Goal: Task Accomplishment & Management: Use online tool/utility

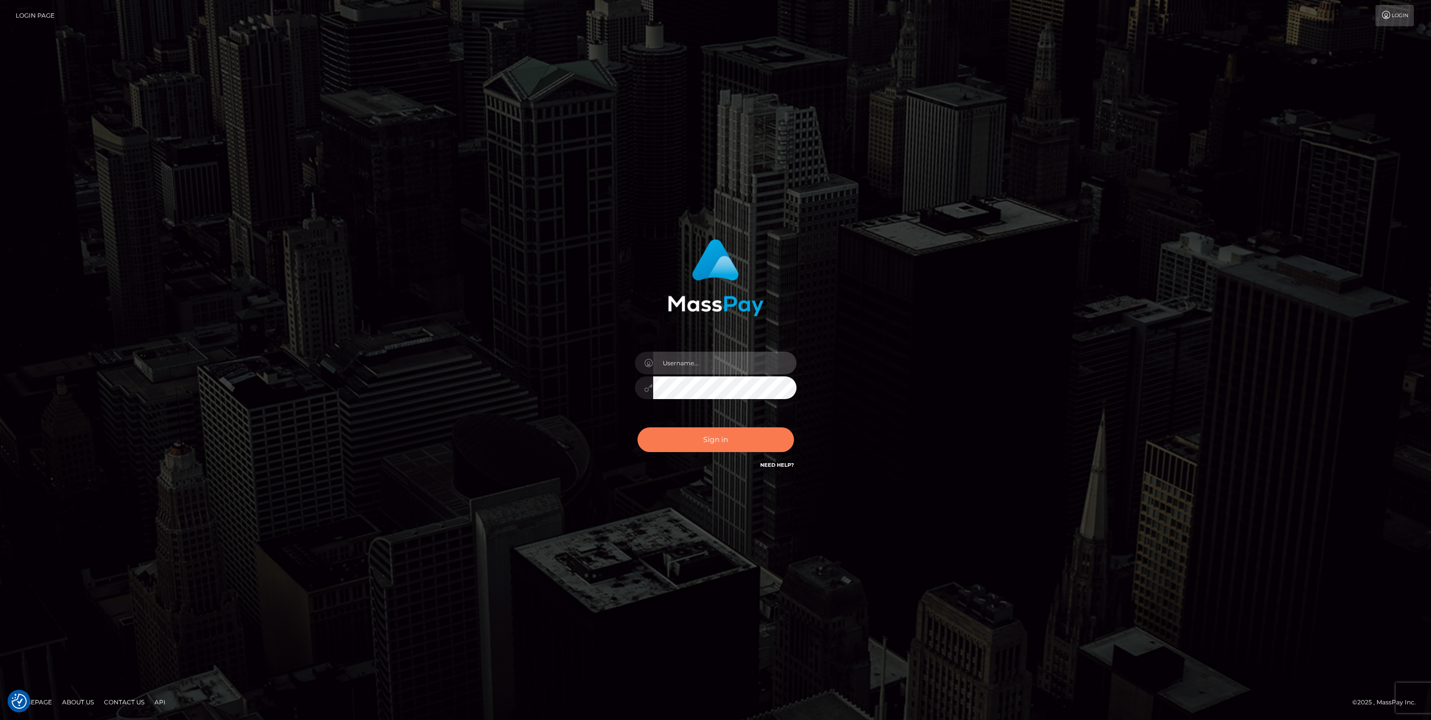
type input "bengreen"
checkbox input "true"
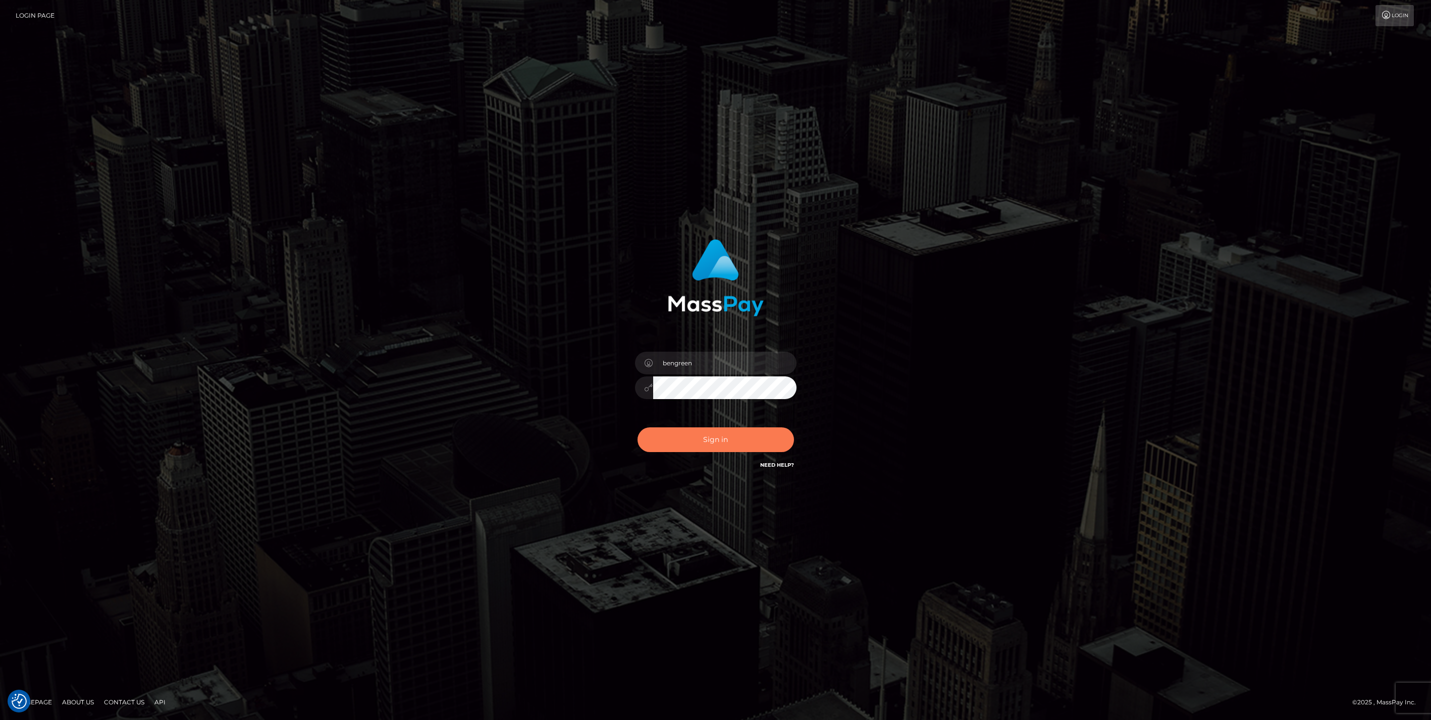
click at [690, 447] on button "Sign in" at bounding box center [715, 440] width 156 height 25
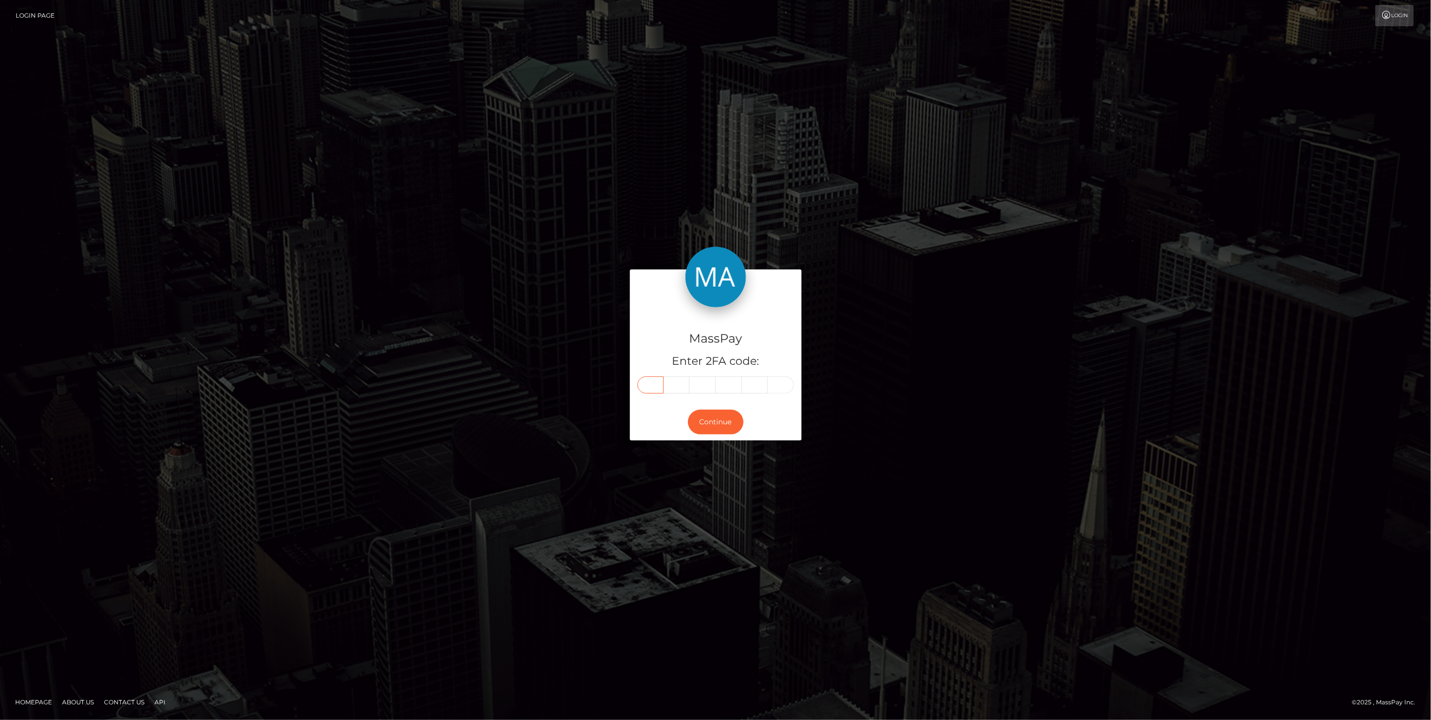
paste input "8"
type input "8"
type input "2"
type input "8"
type input "7"
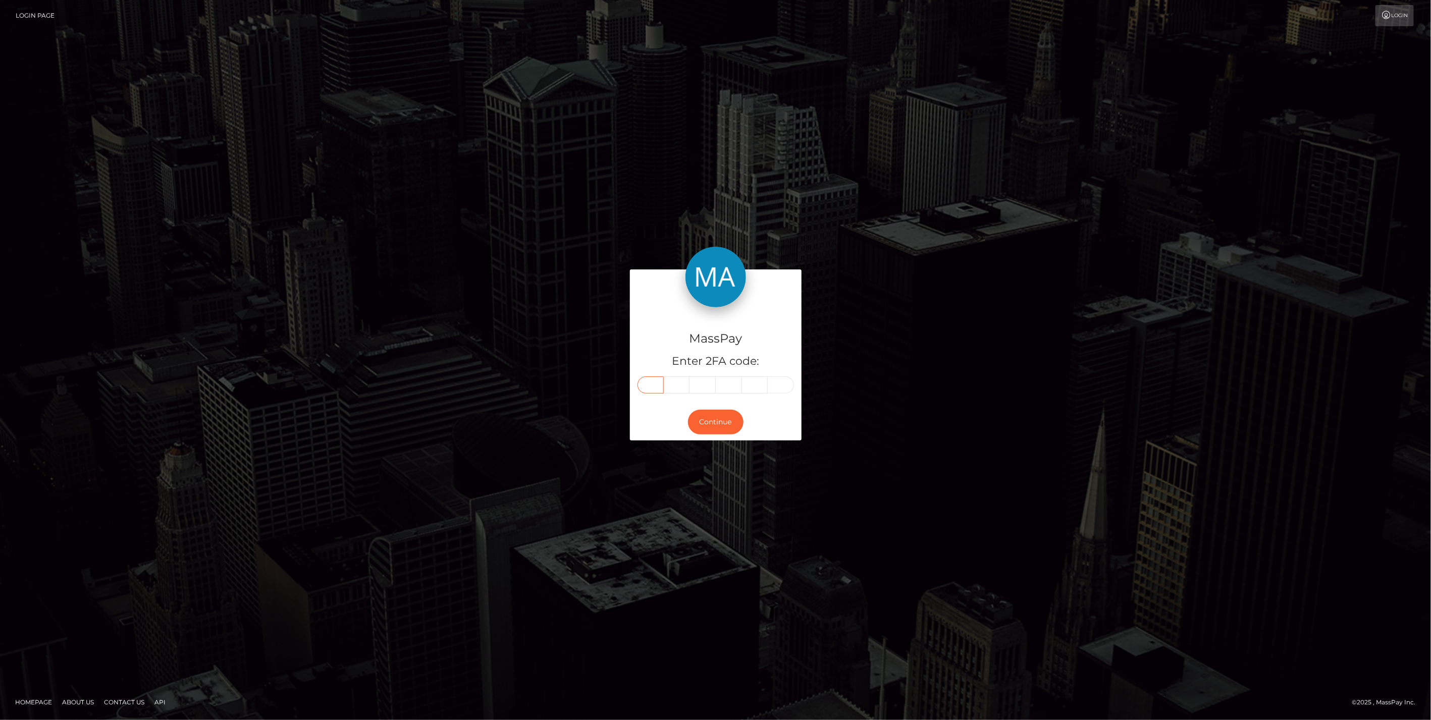
type input "9"
type input "3"
click at [689, 444] on form "MassPay Enter 2FA code: 8 2 8 7 9 3 828793 Continue" at bounding box center [716, 360] width 172 height 181
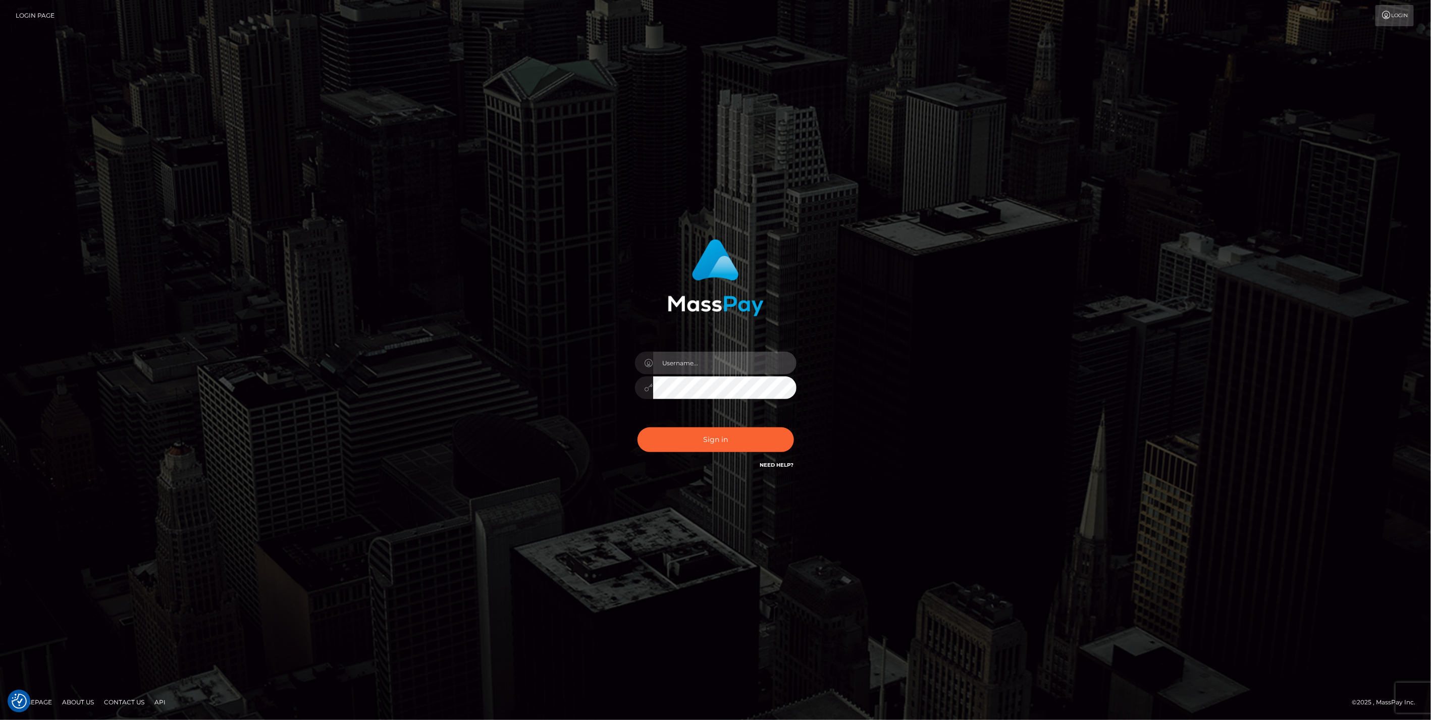
type input "bengreen"
drag, startPoint x: 684, startPoint y: 422, endPoint x: 692, endPoint y: 427, distance: 9.5
click at [684, 423] on div "bengreen Sign in" at bounding box center [715, 355] width 265 height 247
click at [694, 427] on div "Sign in Need Help?" at bounding box center [715, 443] width 177 height 45
click at [695, 428] on div "0cAFcWeA5i_e7Q9MSnqcFKDn35yAt2u12x-oPIMPWzBqMyGsAk7WJnRmsomjPiVkvGs_iZpcb3TbWi0…" at bounding box center [715, 443] width 177 height 45
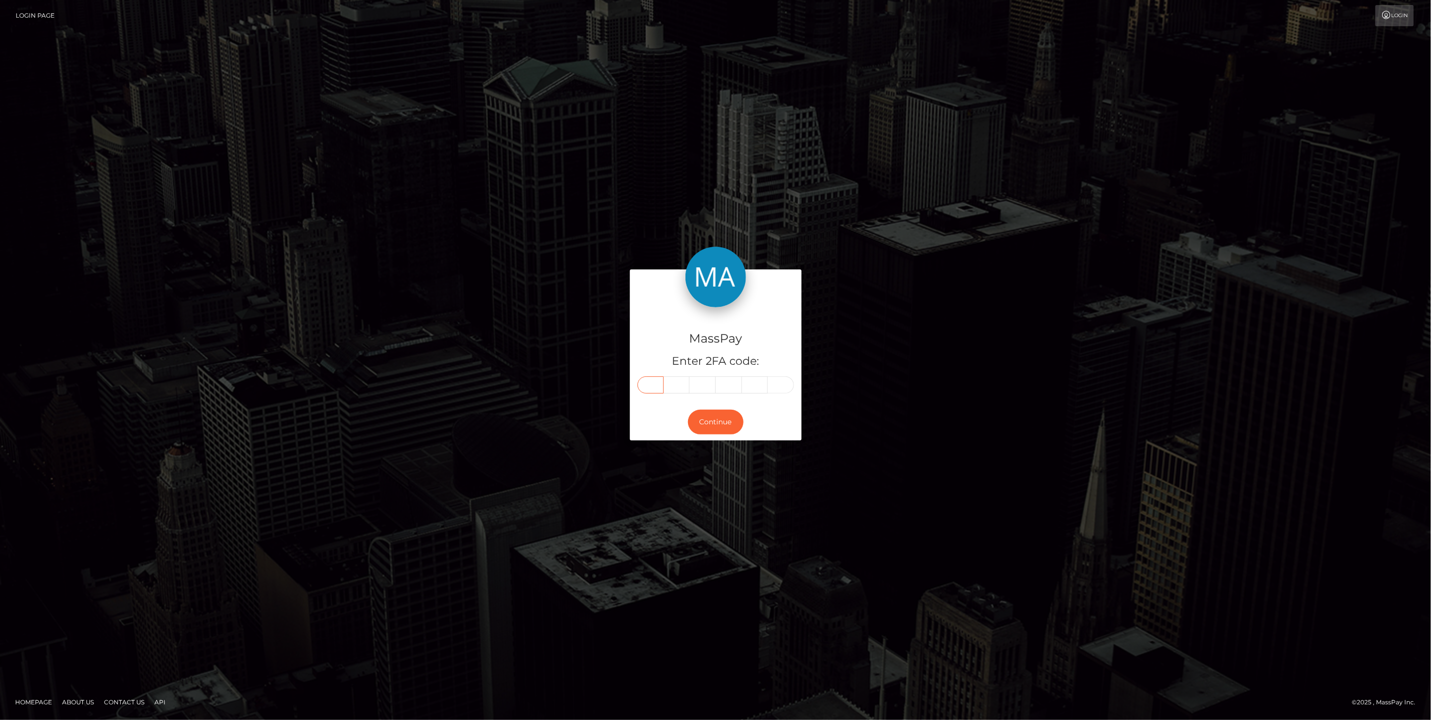
paste input "8"
type input "8"
type input "0"
type input "3"
type input "1"
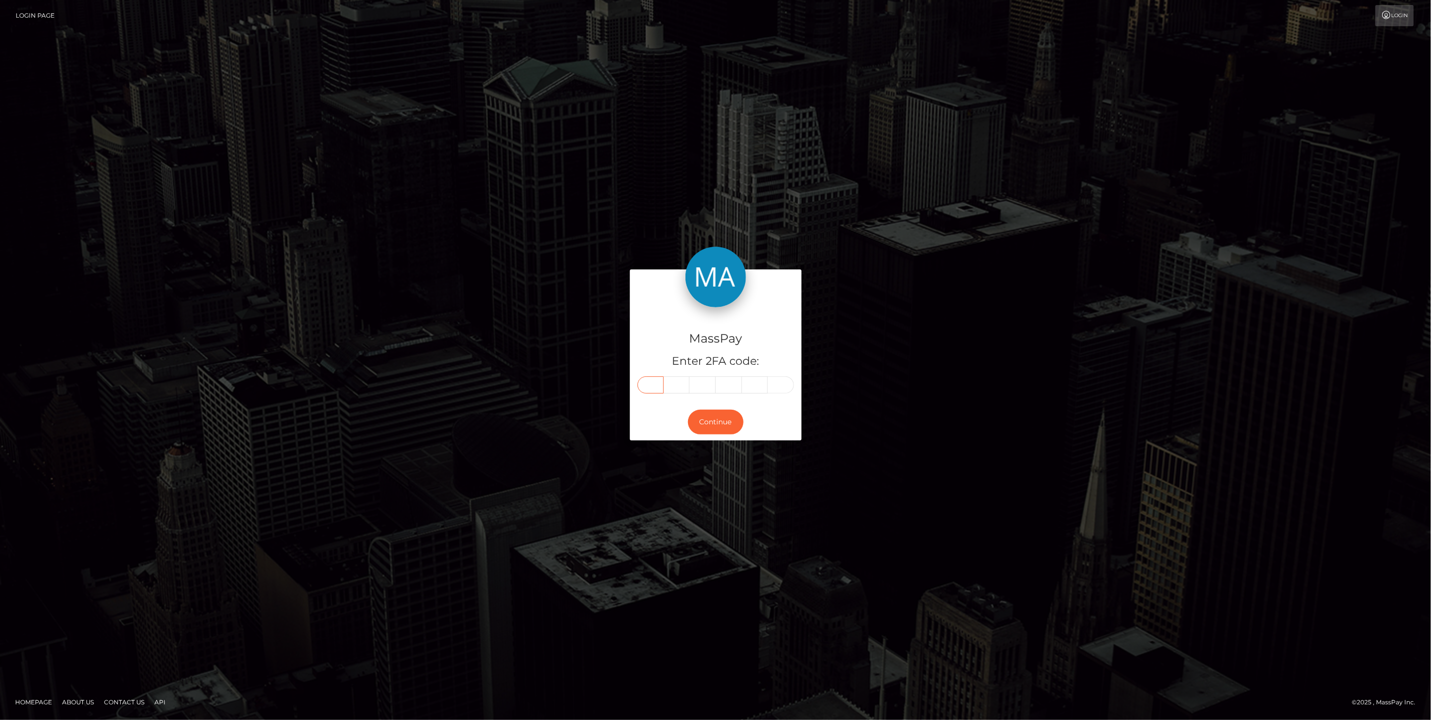
type input "4"
type input "8"
click at [690, 430] on button "Continue" at bounding box center [716, 422] width 56 height 25
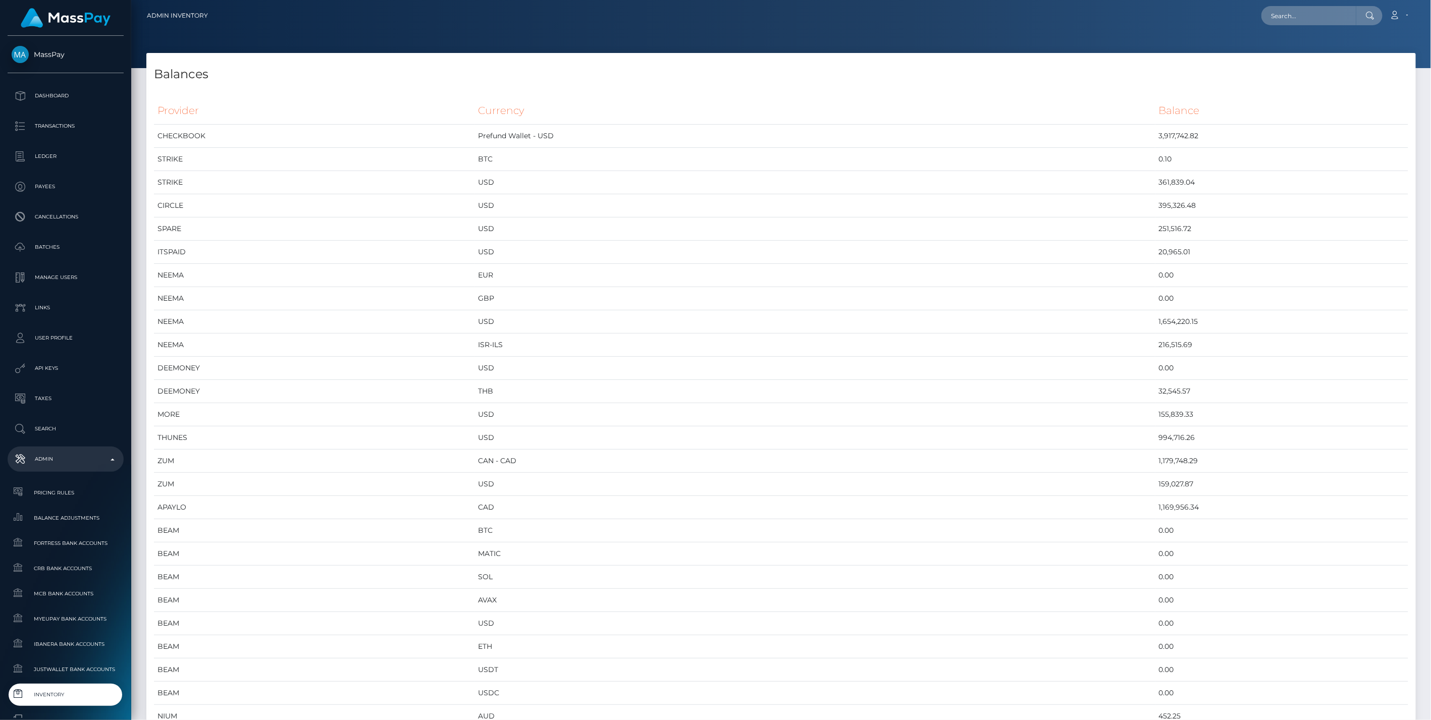
scroll to position [5639, 1269]
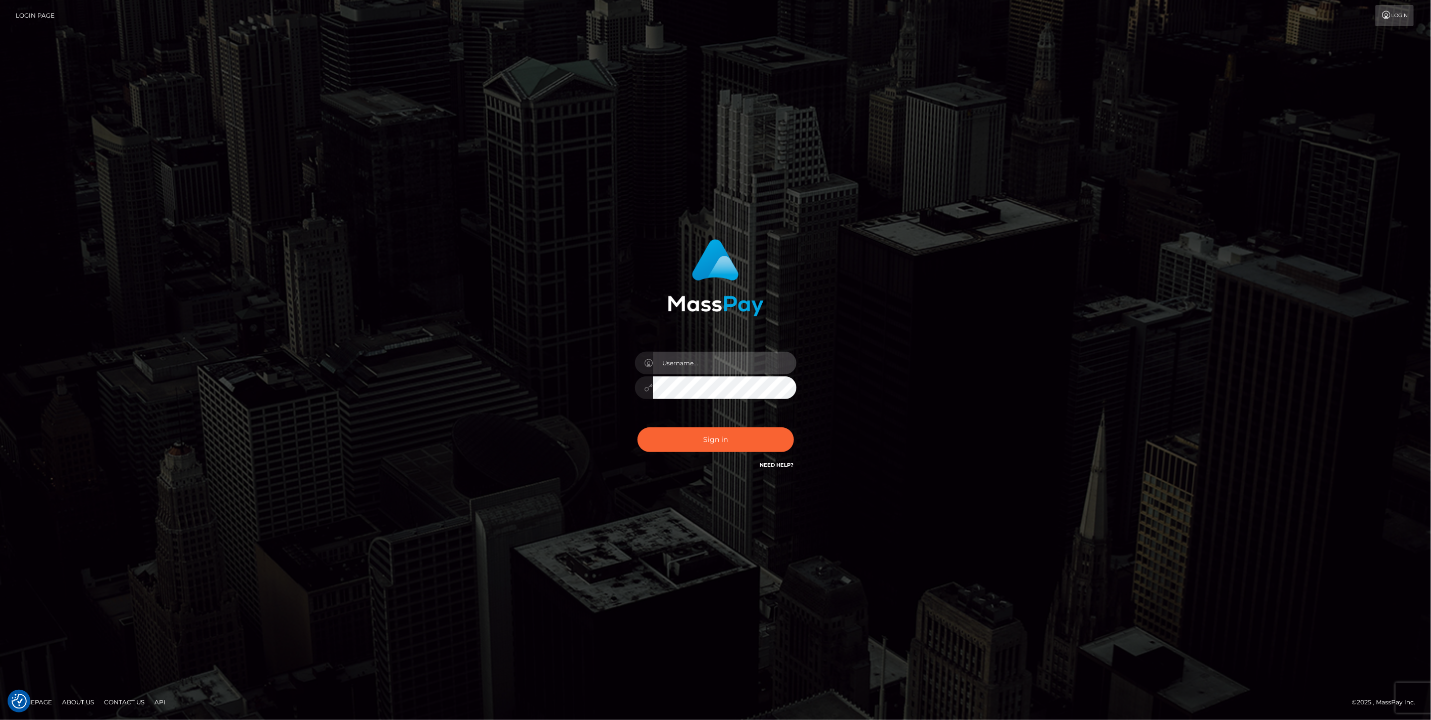
type input "bengreen"
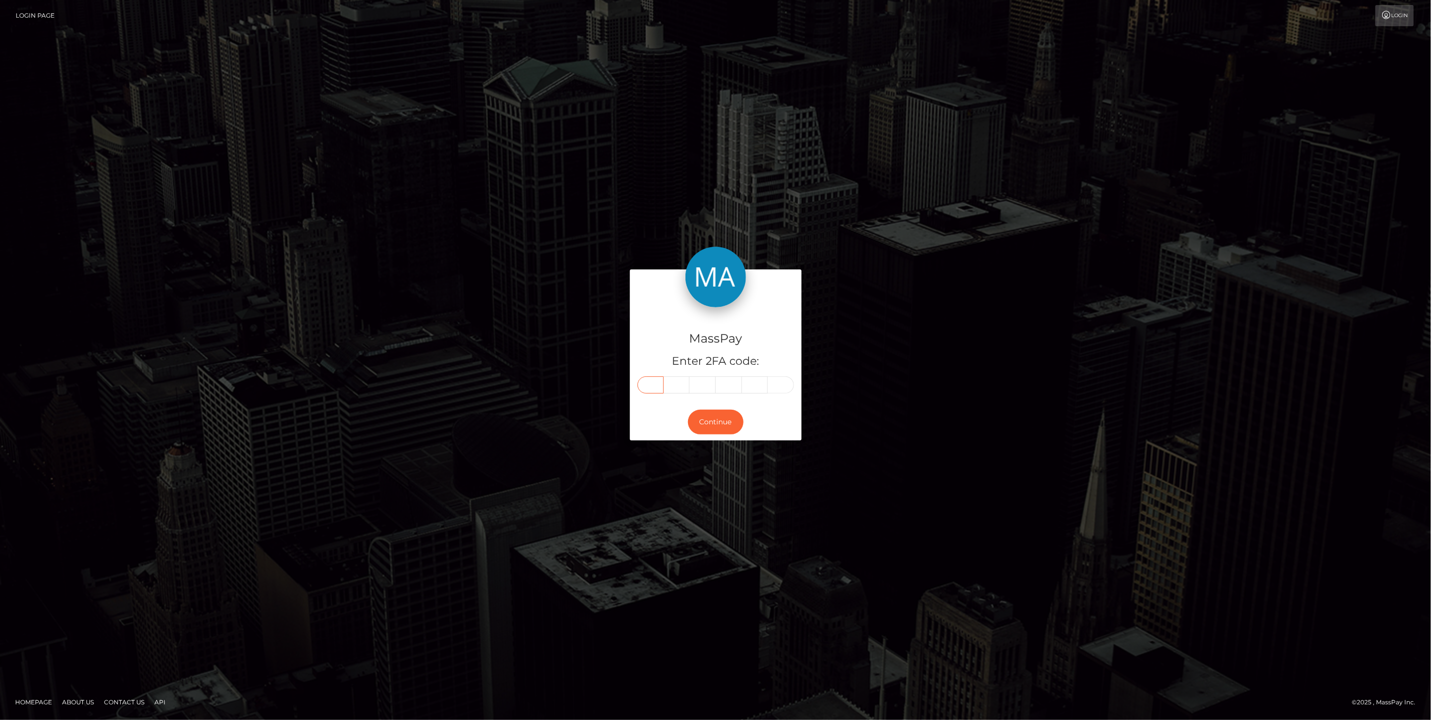
paste input "0"
type input "0"
type input "5"
type input "8"
type input "3"
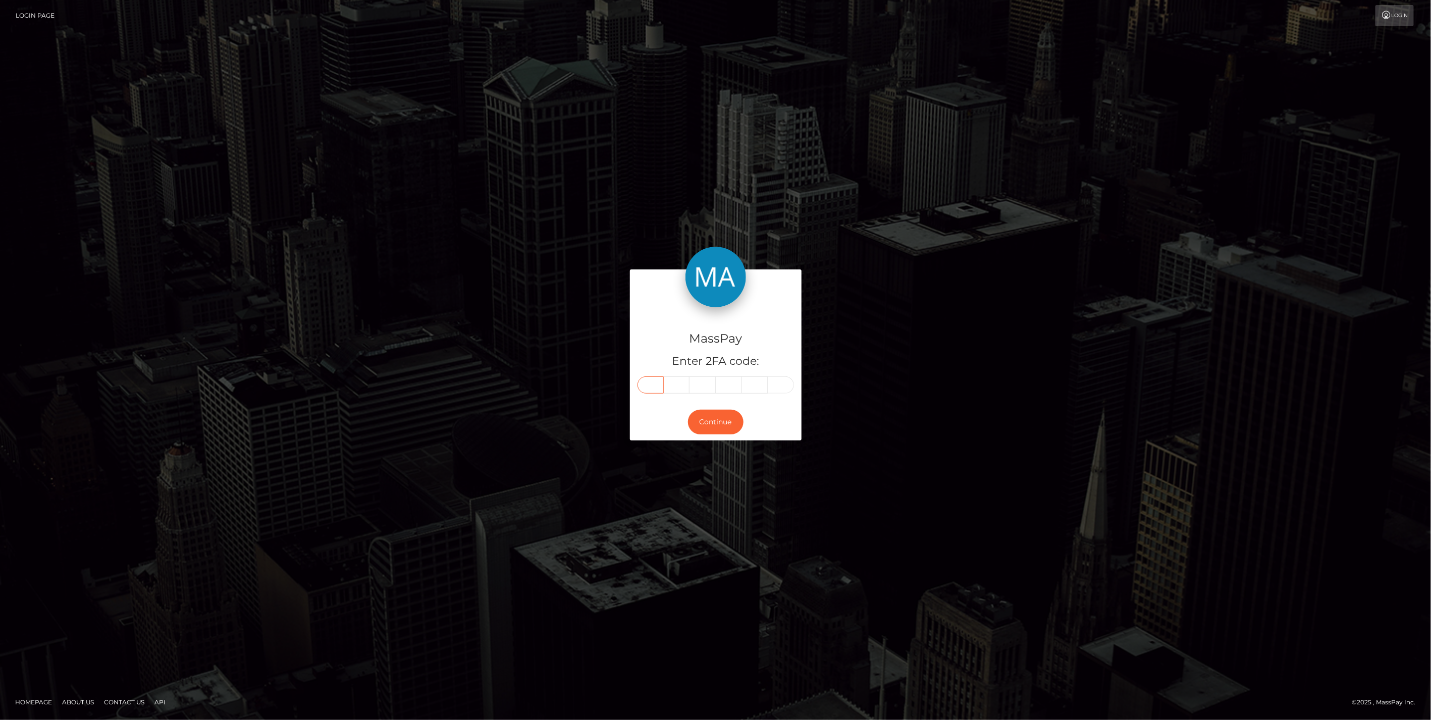
type input "3"
type input "5"
click at [703, 417] on button "Continue" at bounding box center [716, 422] width 56 height 25
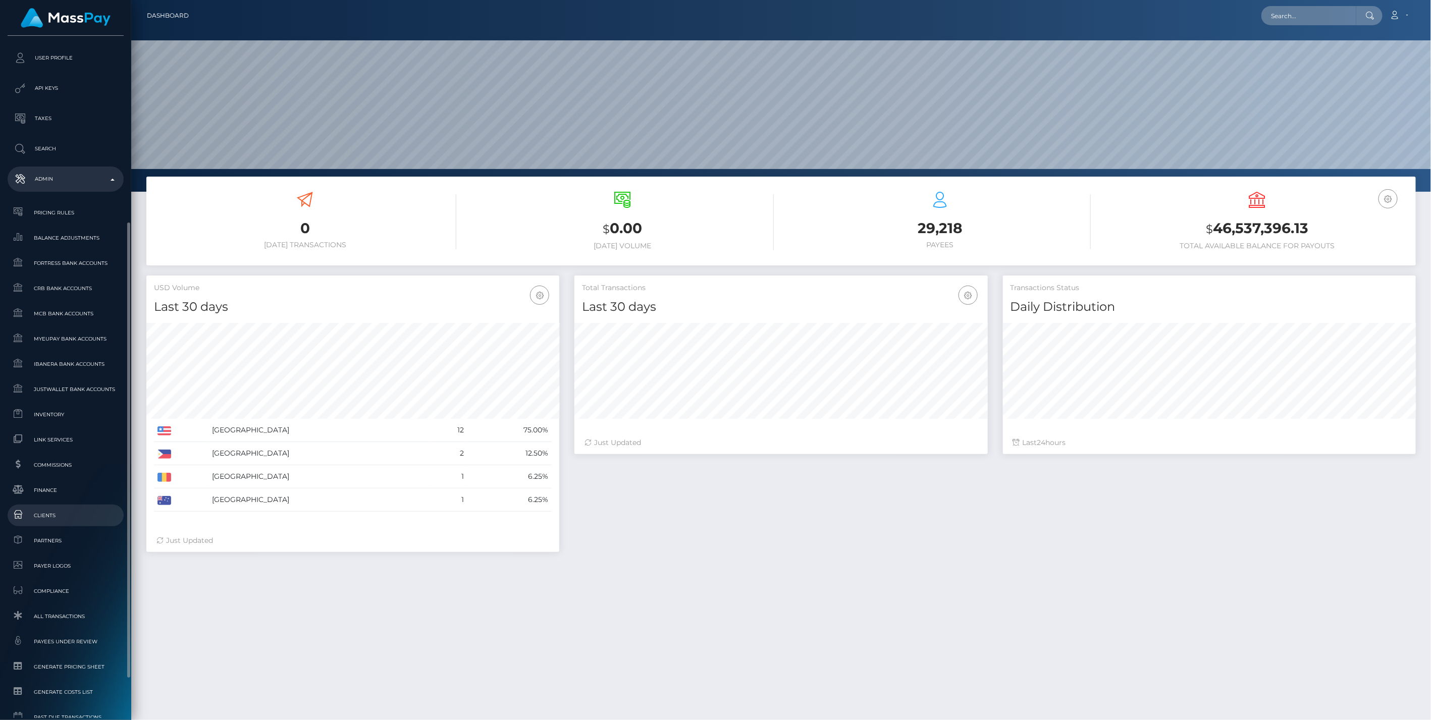
scroll to position [340, 0]
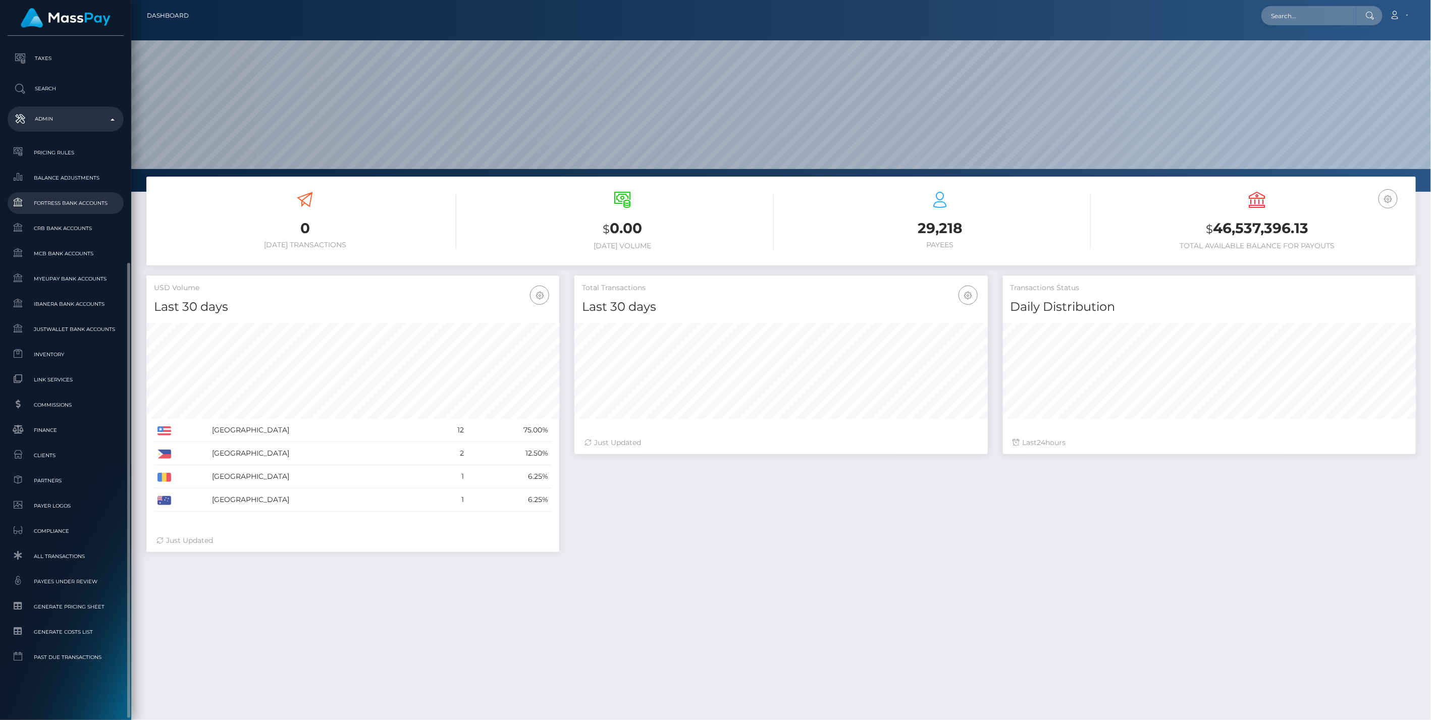
click at [55, 200] on span "Fortress Bank Accounts" at bounding box center [66, 203] width 108 height 12
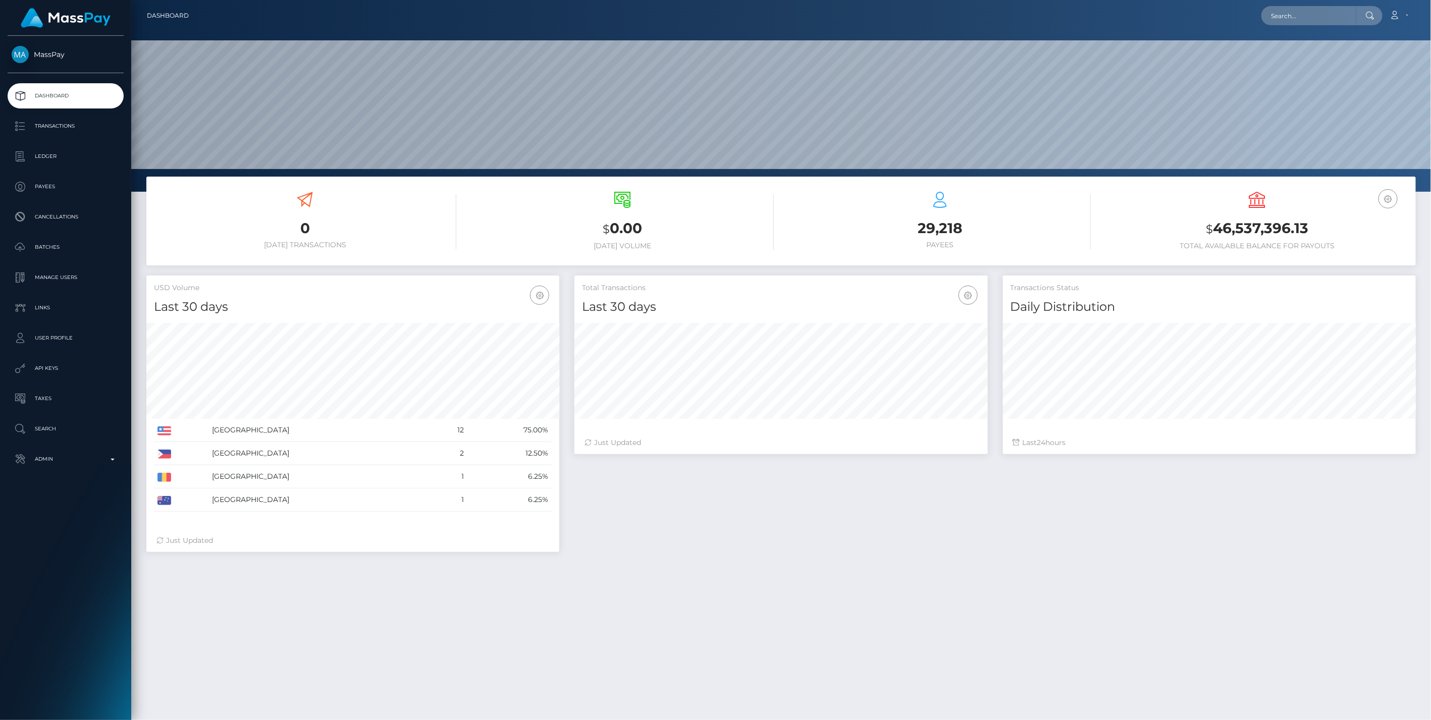
scroll to position [179, 413]
click at [55, 457] on p "Admin" at bounding box center [66, 459] width 108 height 15
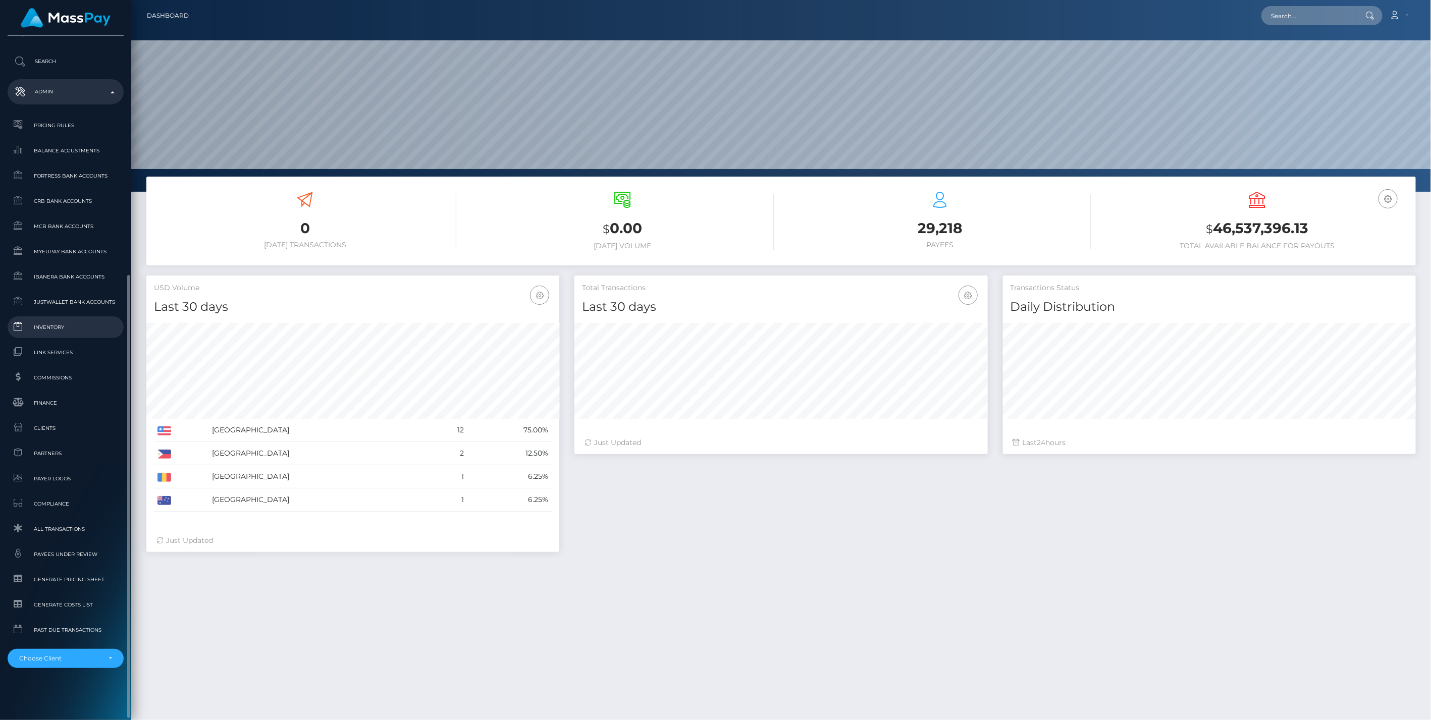
click at [66, 319] on link "Inventory" at bounding box center [66, 327] width 116 height 22
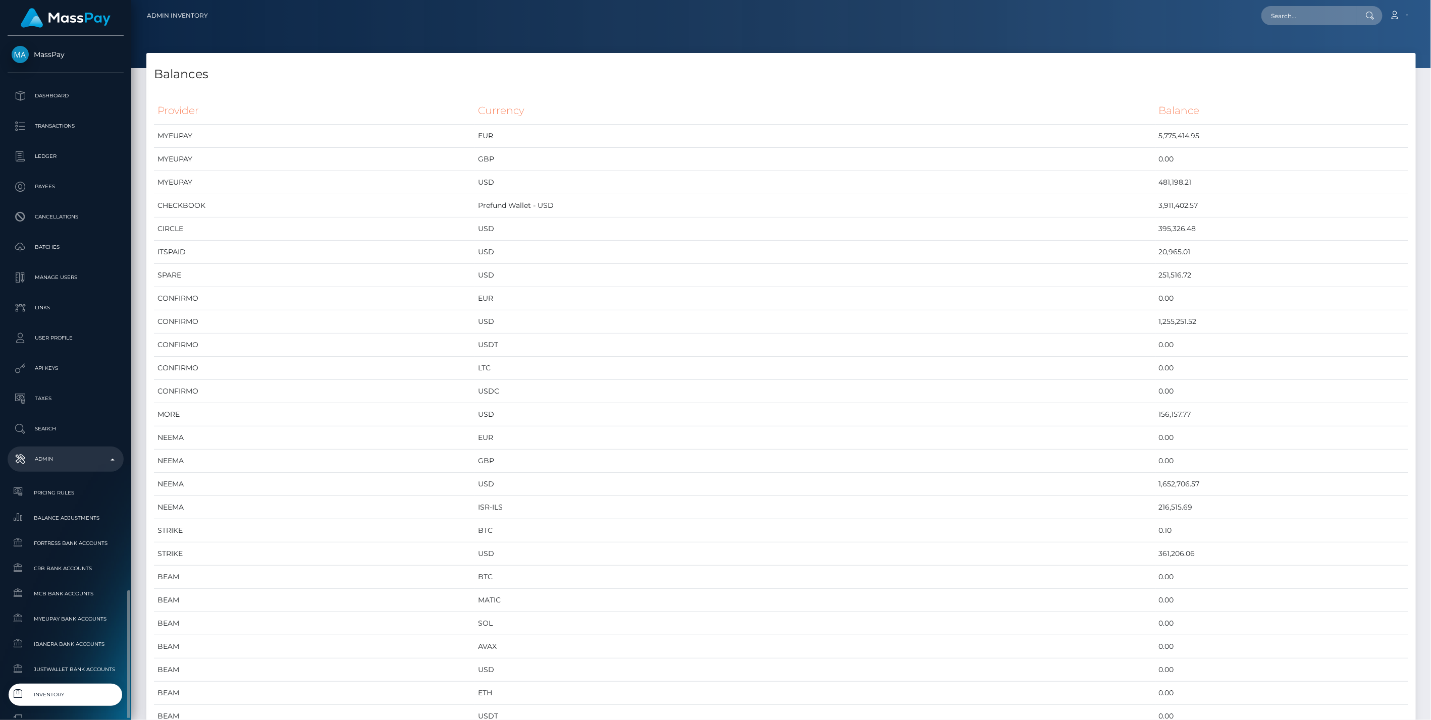
scroll to position [367, 0]
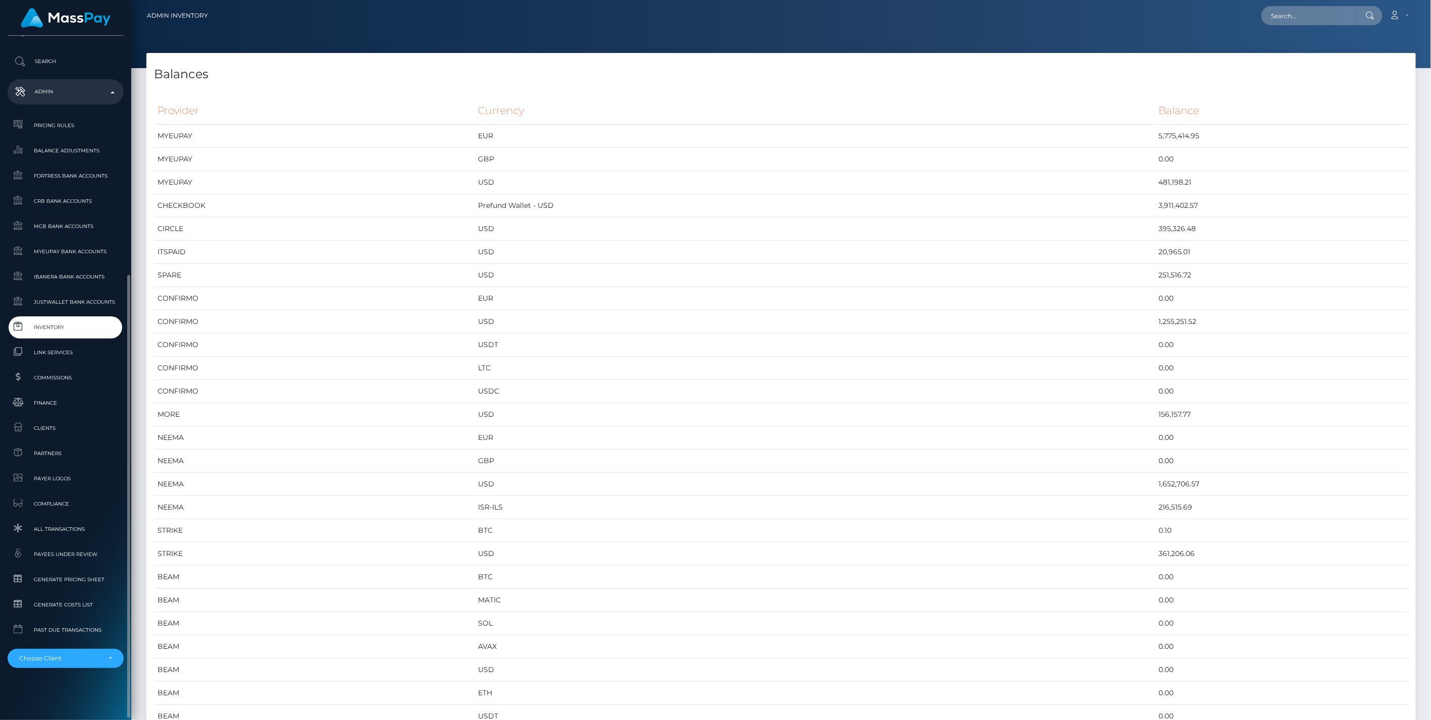
click at [29, 416] on ul "Pricing Rules Balance Adjustments Fortress Bank Accounts CRB Bank Accounts" at bounding box center [65, 392] width 131 height 554
click at [34, 404] on span "Finance" at bounding box center [66, 403] width 108 height 12
click at [49, 332] on span "Inventory" at bounding box center [66, 328] width 108 height 12
click at [100, 659] on div "Choose Client" at bounding box center [59, 659] width 81 height 8
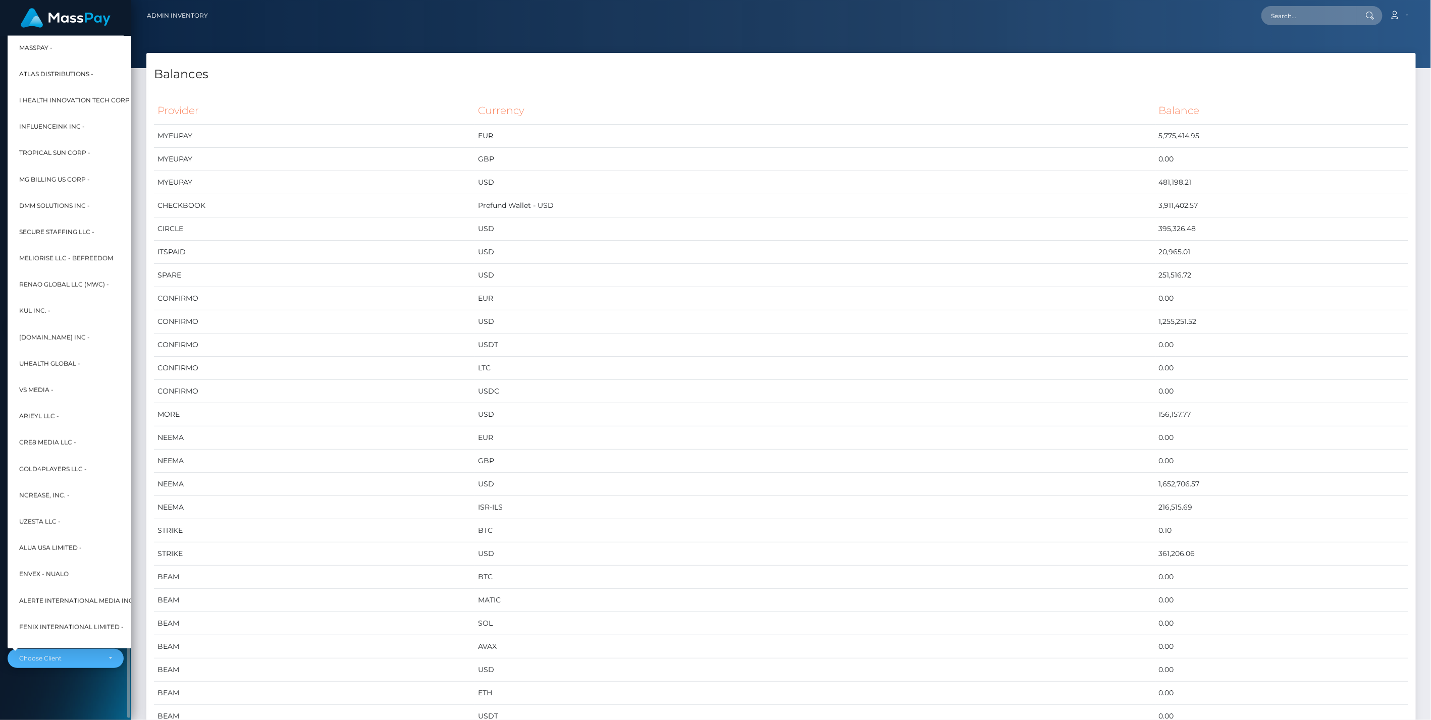
scroll to position [5639, 1269]
drag, startPoint x: 94, startPoint y: 623, endPoint x: 94, endPoint y: 689, distance: 66.1
click at [94, 689] on div "MassPay Dashboard Transactions Ledger Payees Cancellations" at bounding box center [65, 377] width 131 height 682
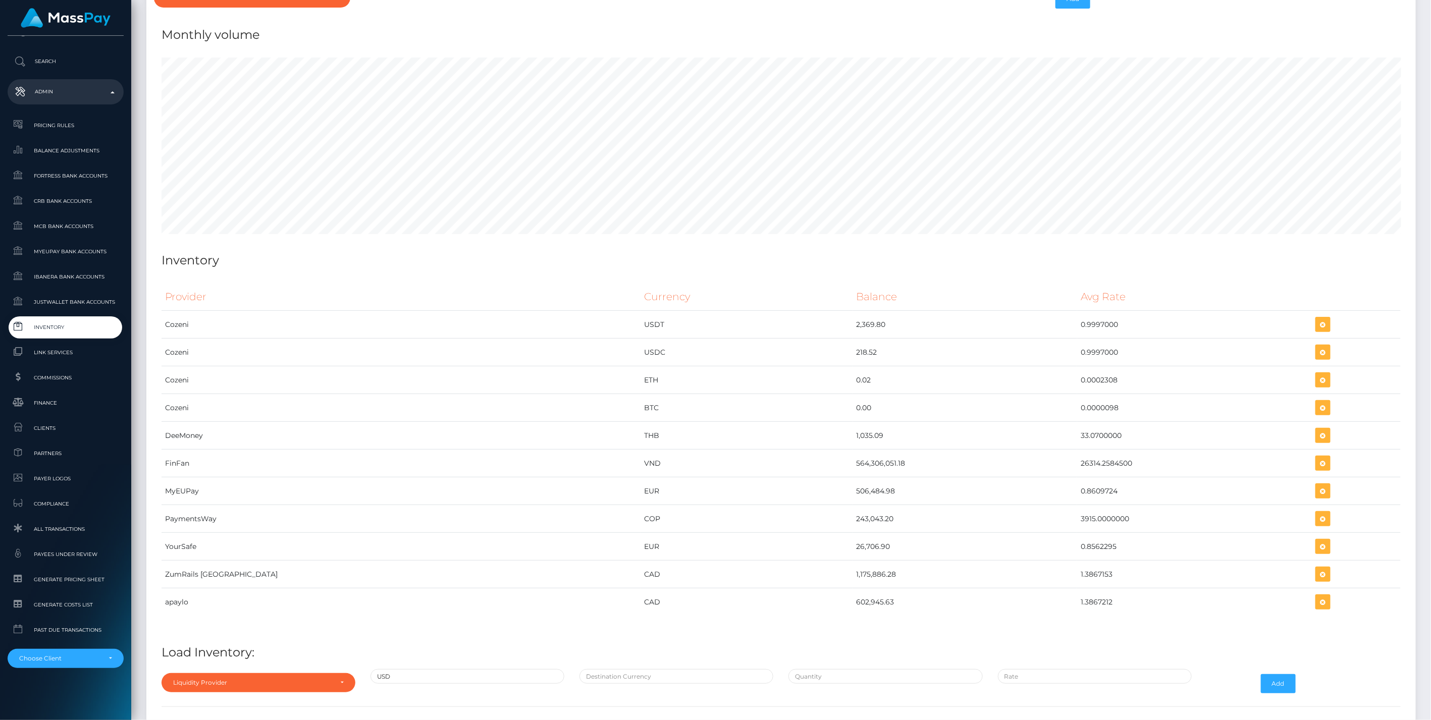
scroll to position [5033, 0]
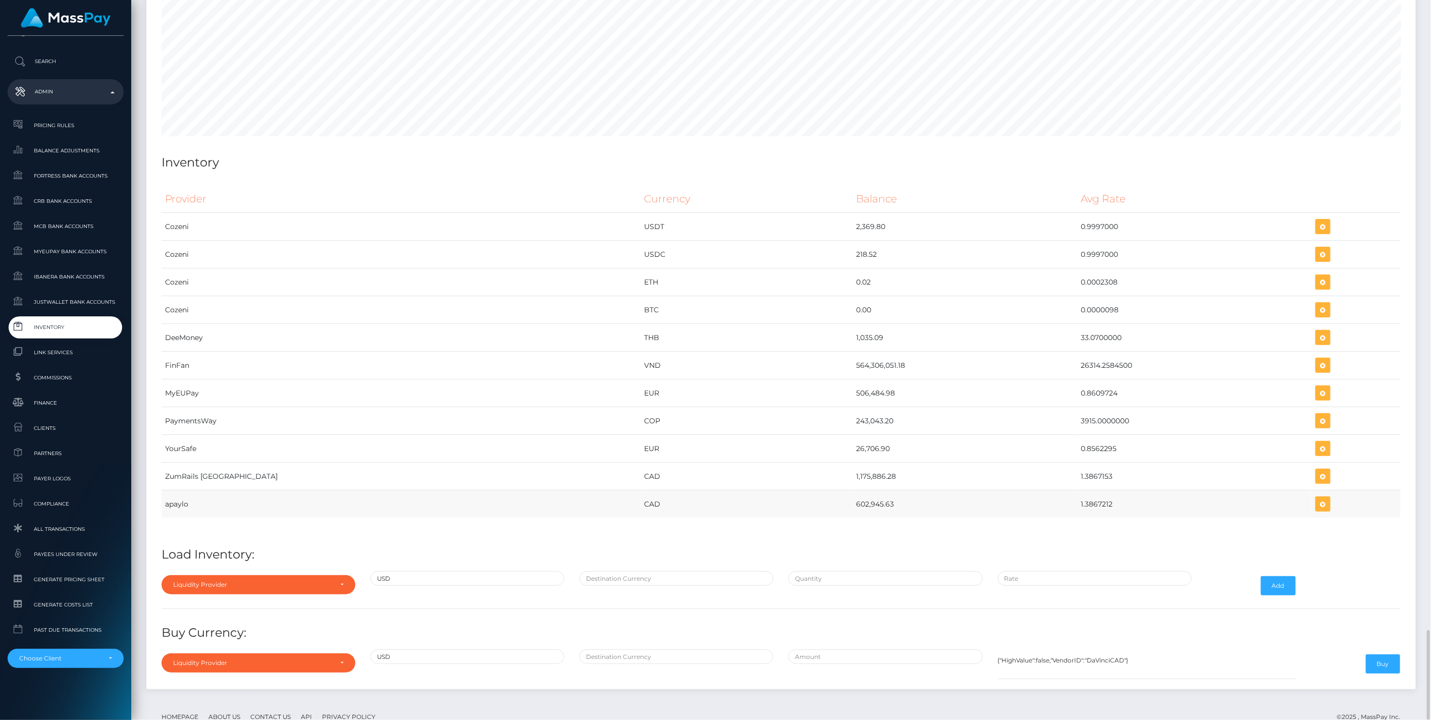
drag, startPoint x: 842, startPoint y: 463, endPoint x: 1063, endPoint y: 463, distance: 221.6
click at [1063, 491] on tr "apaylo CAD 602,945.63 1.3867212" at bounding box center [781, 505] width 1239 height 28
copy tr "602,945.63 1.3867212"
drag, startPoint x: 1303, startPoint y: 478, endPoint x: 215, endPoint y: 424, distance: 1090.1
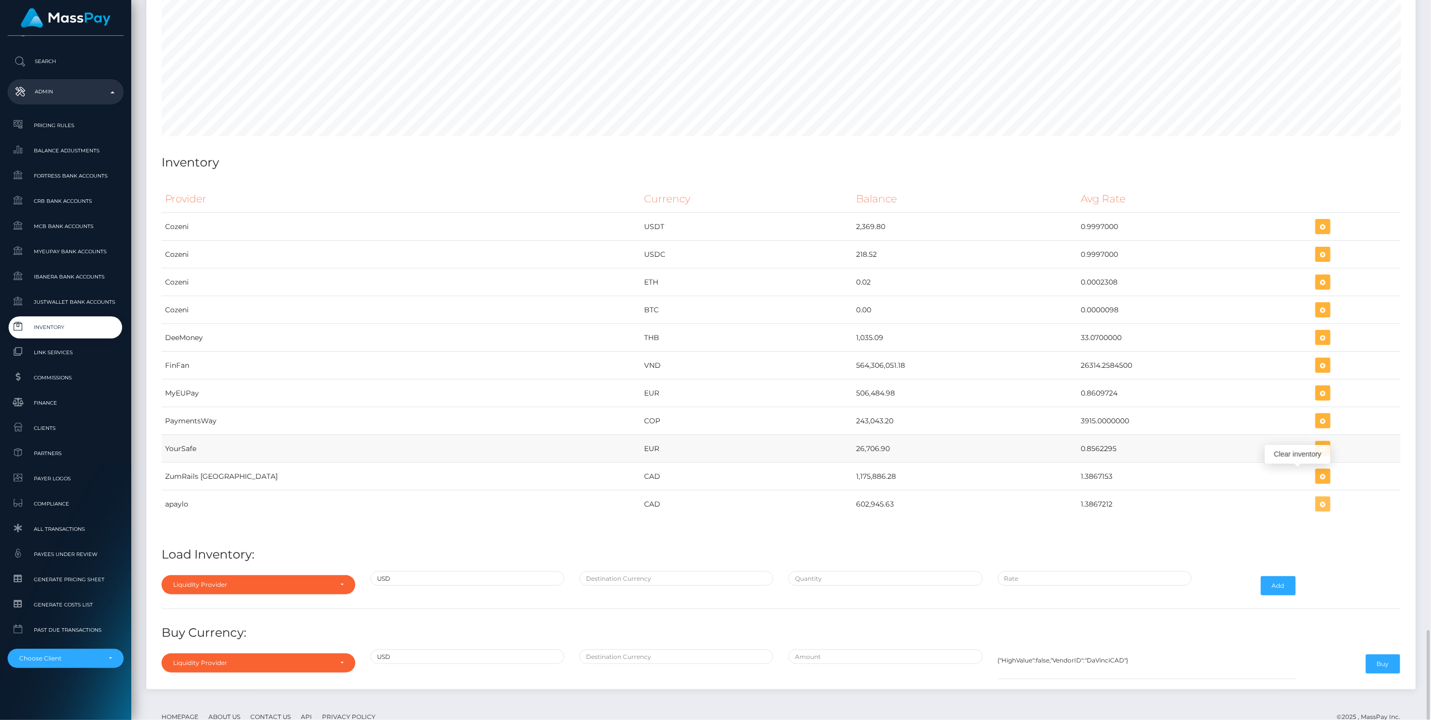
click at [1317, 498] on icon "button" at bounding box center [1323, 504] width 12 height 13
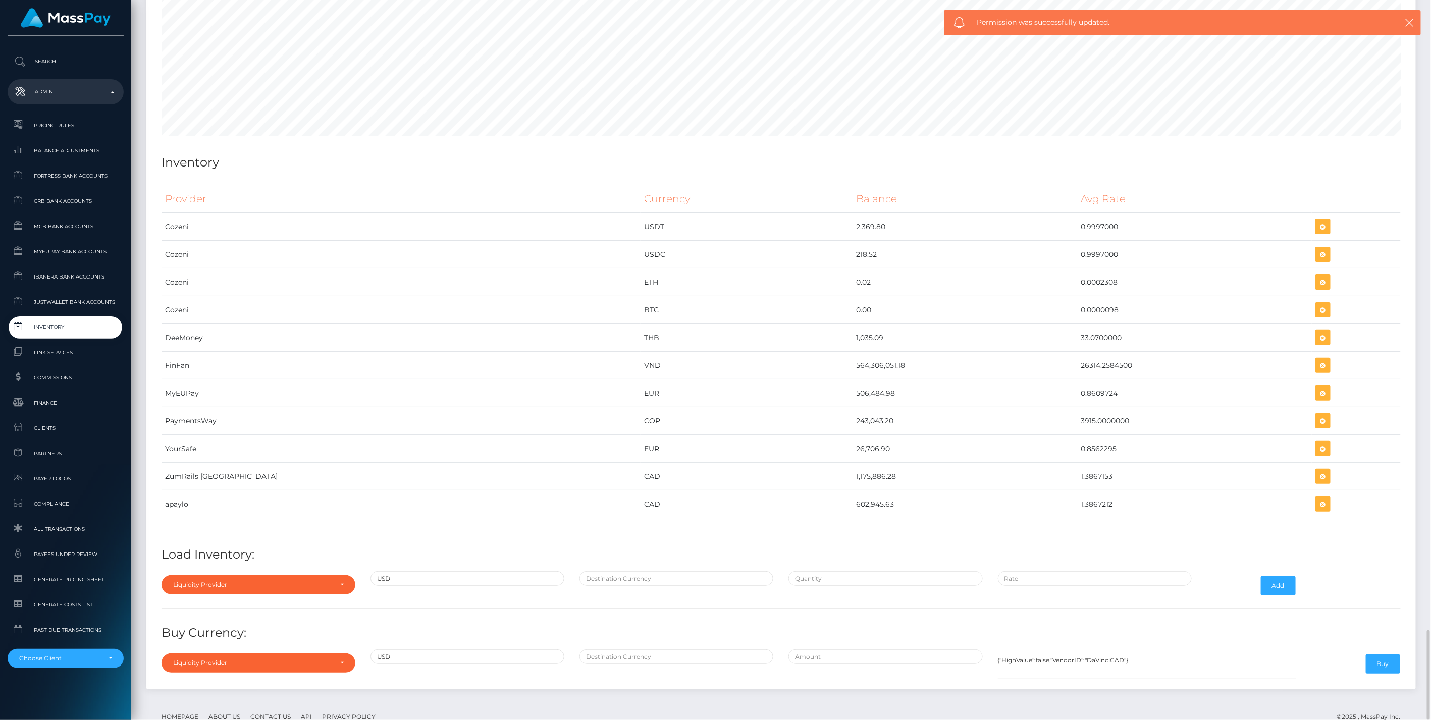
click at [312, 572] on div "Provider Currency Balance Avg Rate Cozeni USDT 2,369.80 Load Inventory:" at bounding box center [781, 431] width 1254 height 507
click at [314, 575] on div "Liquidity Provider" at bounding box center [259, 584] width 194 height 19
click at [222, 424] on input "Search" at bounding box center [259, 431] width 186 height 15
type input "ap"
click at [248, 531] on link "apaylo" at bounding box center [259, 540] width 194 height 19
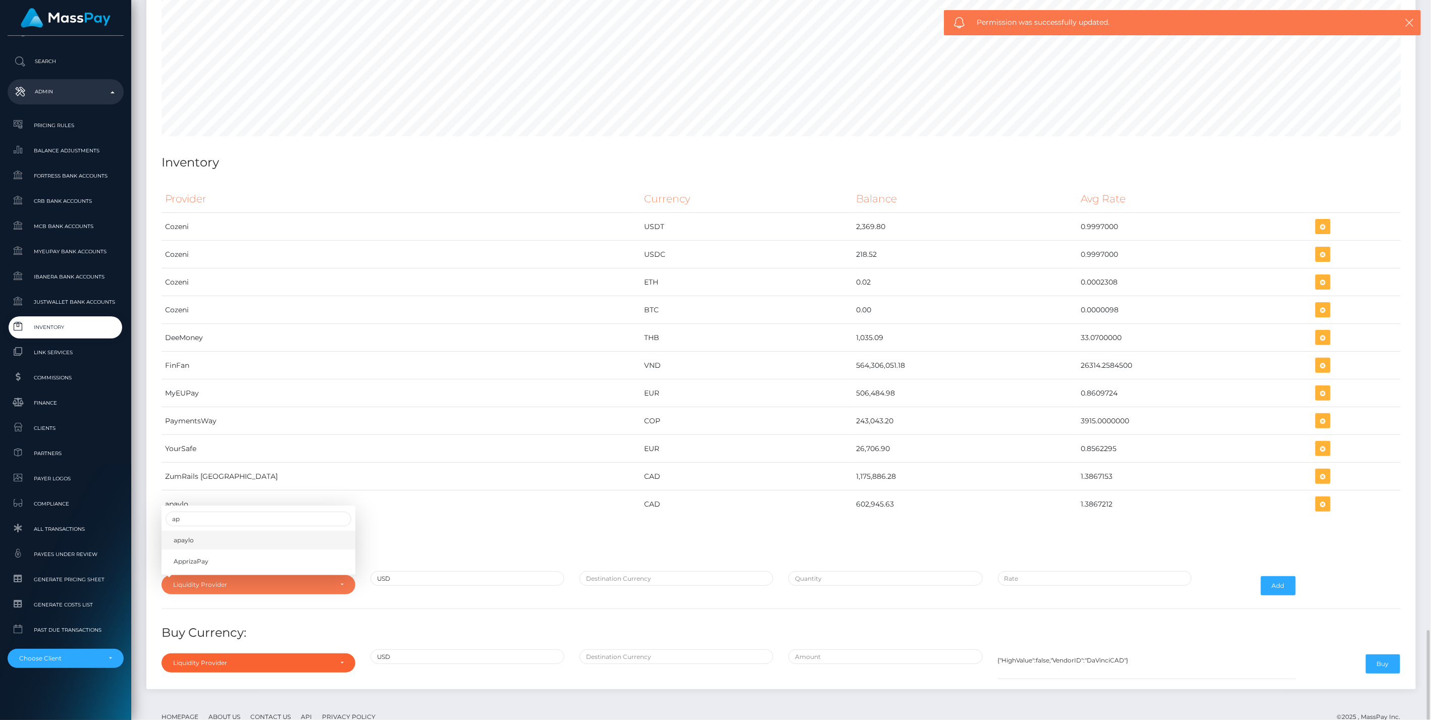
select select "apaylo"
click at [660, 571] on input "text" at bounding box center [676, 578] width 194 height 15
type input "CAD"
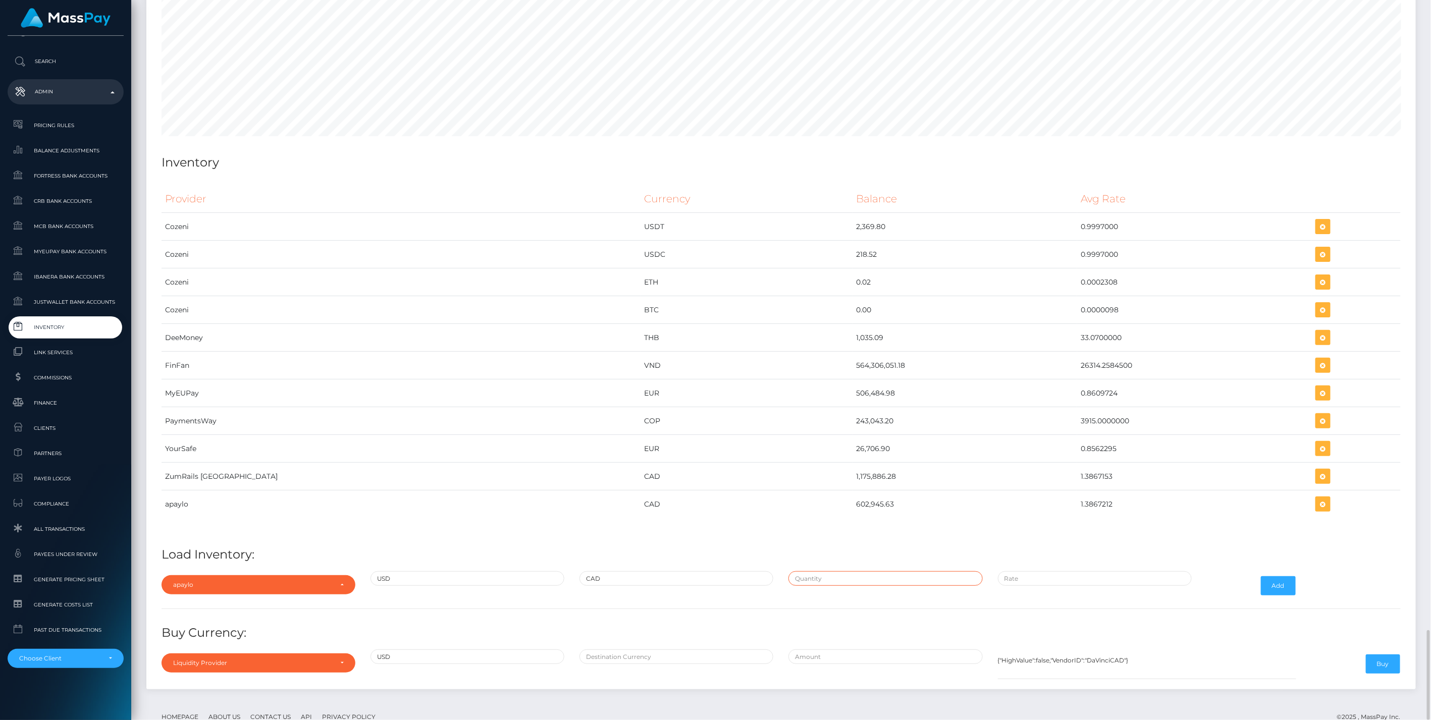
click at [806, 571] on input "text" at bounding box center [885, 578] width 194 height 15
paste input "251,238.2500000"
type input "$251,238.2500000"
paste input "1.3931000"
type input "$1.3931000"
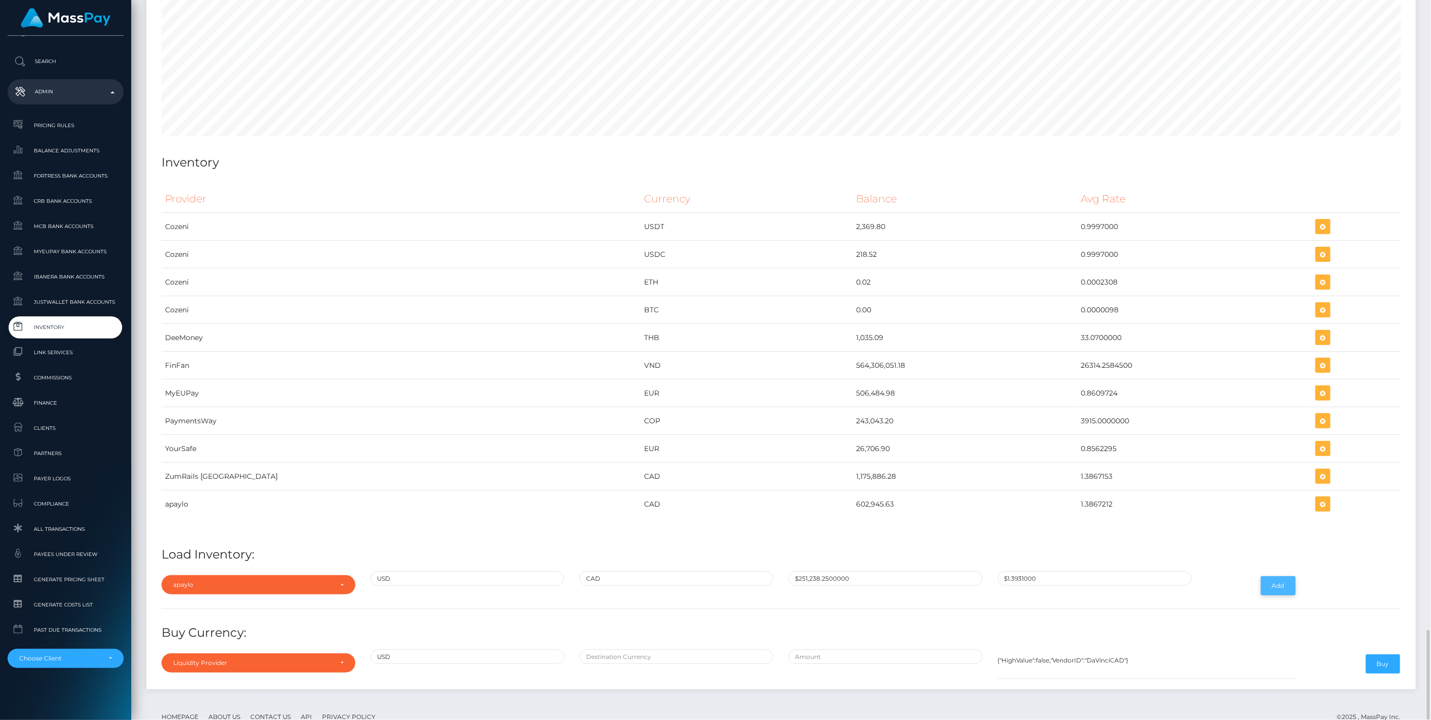
click at [1273, 576] on button "Add" at bounding box center [1278, 585] width 35 height 19
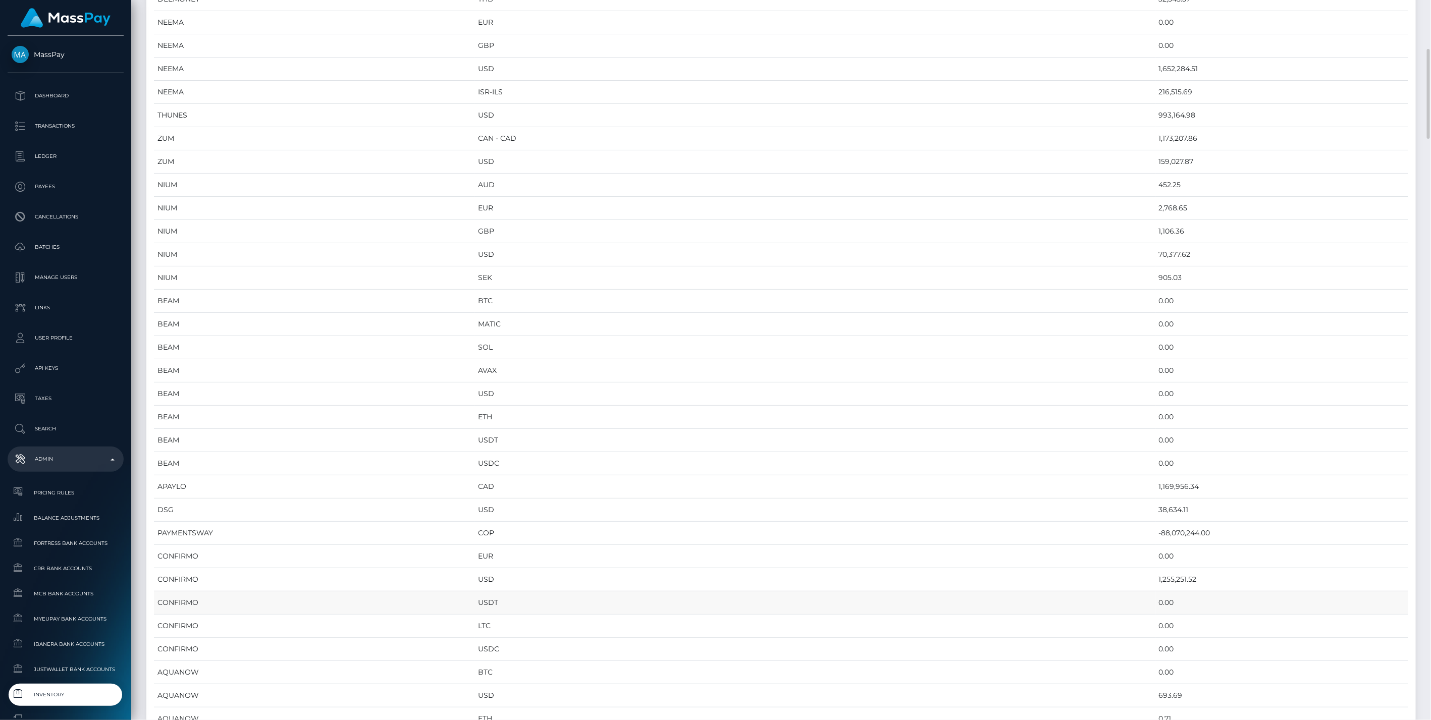
scroll to position [505, 0]
click at [1155, 367] on td "1,169,956.34" at bounding box center [1281, 374] width 253 height 23
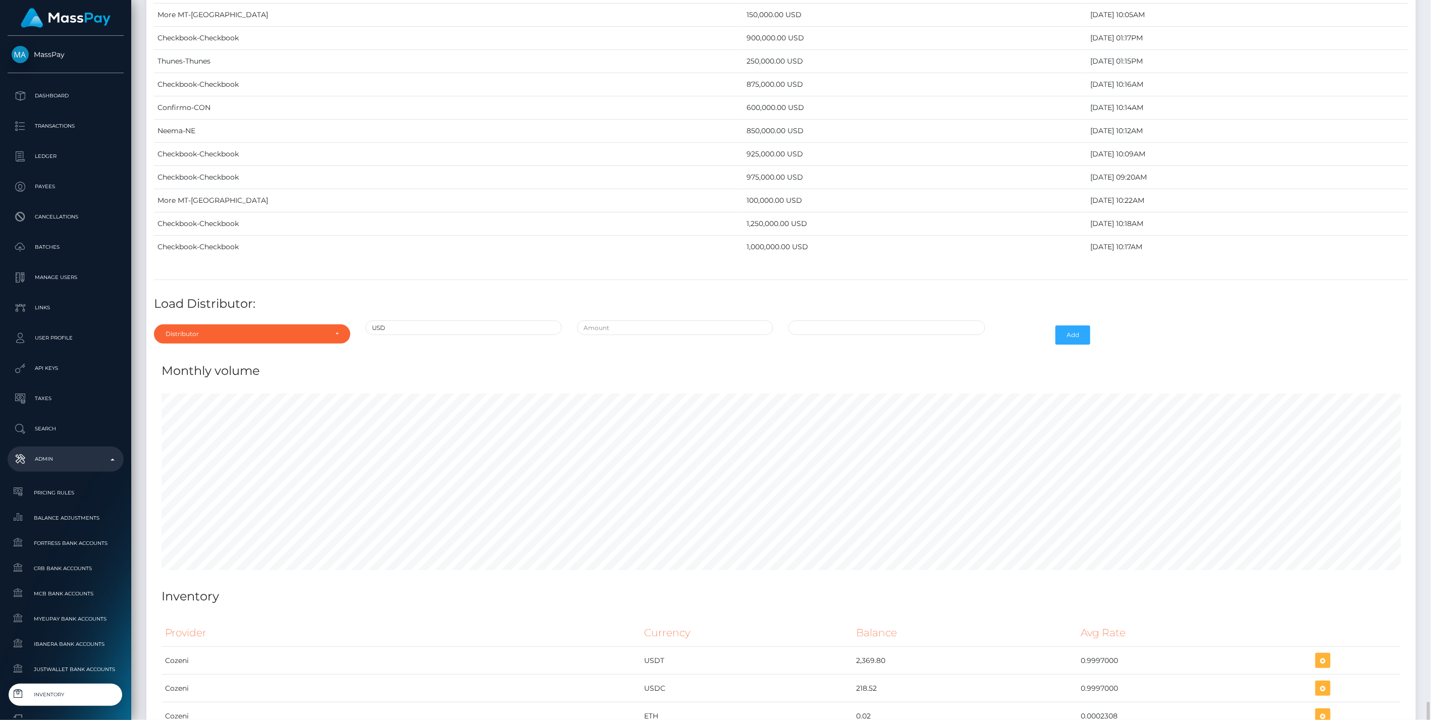
scroll to position [5033, 0]
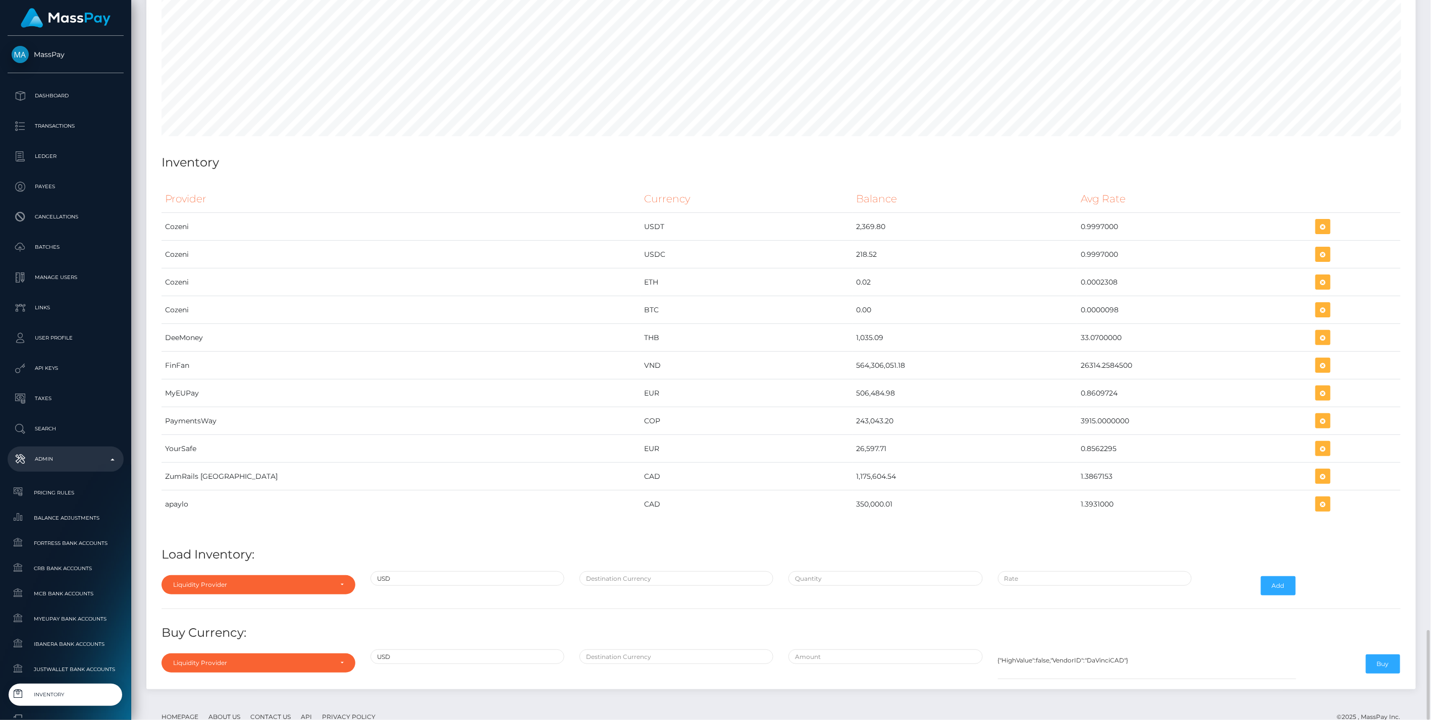
click at [280, 536] on div "Provider Currency Balance Avg Rate Cozeni USDT 2,369.80 Load Inventory:" at bounding box center [781, 431] width 1254 height 507
click at [278, 571] on div "Liquidity Provider Da Vinci AFEX QIWI apaylo Cozeni B4B ApprizaPay PaymentsWay …" at bounding box center [258, 585] width 209 height 29
click at [277, 575] on div "Liquidity Provider" at bounding box center [259, 584] width 194 height 19
click at [200, 528] on link "apaylo" at bounding box center [259, 537] width 194 height 19
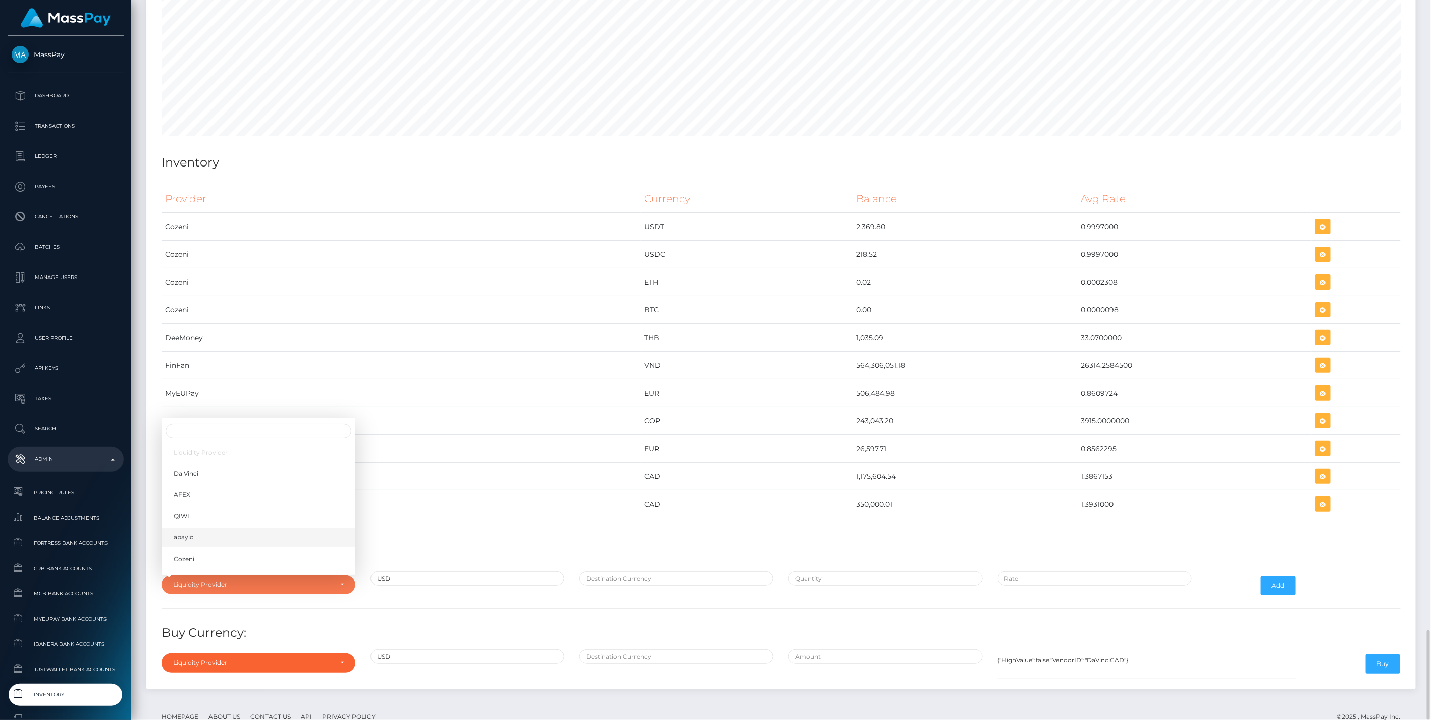
select select "apaylo"
click at [652, 571] on input "text" at bounding box center [676, 578] width 194 height 15
type input "CAD"
paste input "1.3867212"
type input "$1.3867212"
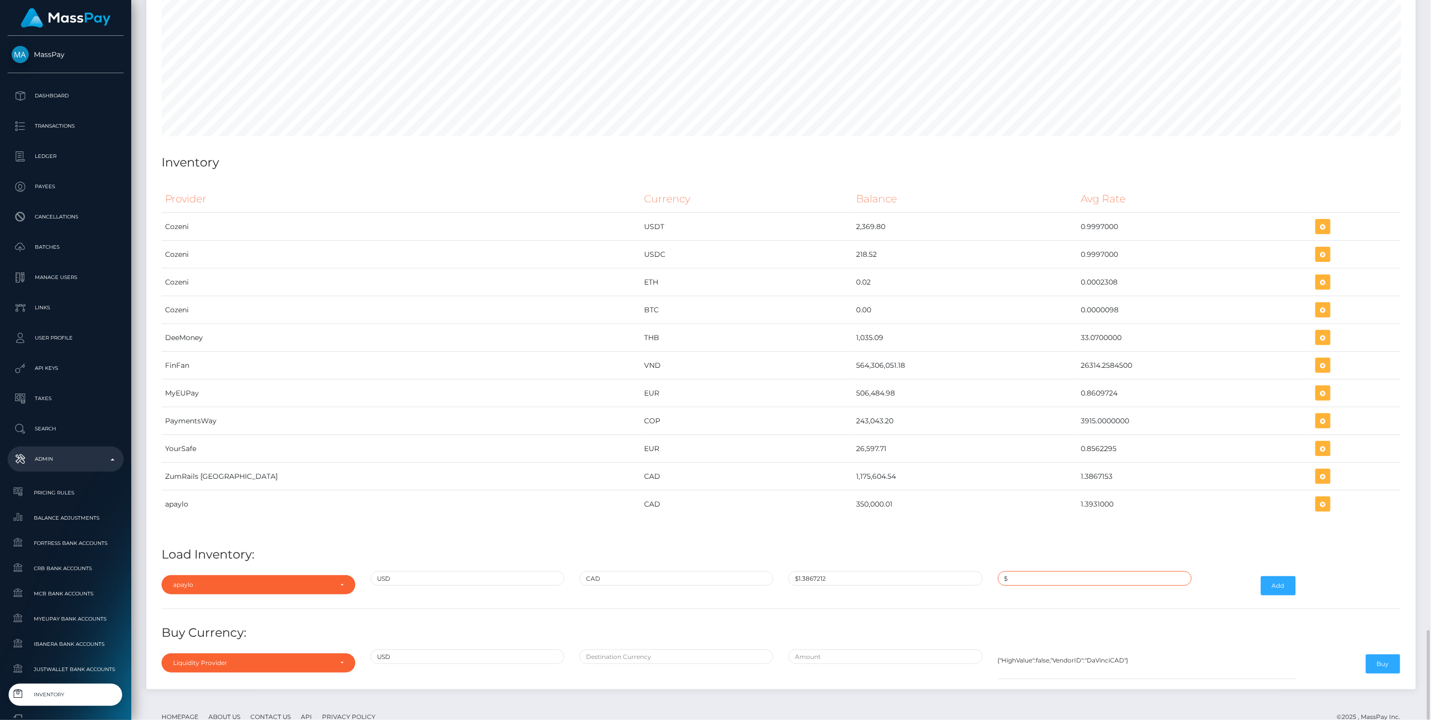
paste input "1.3867212"
type input "$1.3867212"
click at [851, 571] on input "$1.3867212" at bounding box center [885, 578] width 194 height 15
paste input "687,193.3810000"
type input "$687,193.3810000"
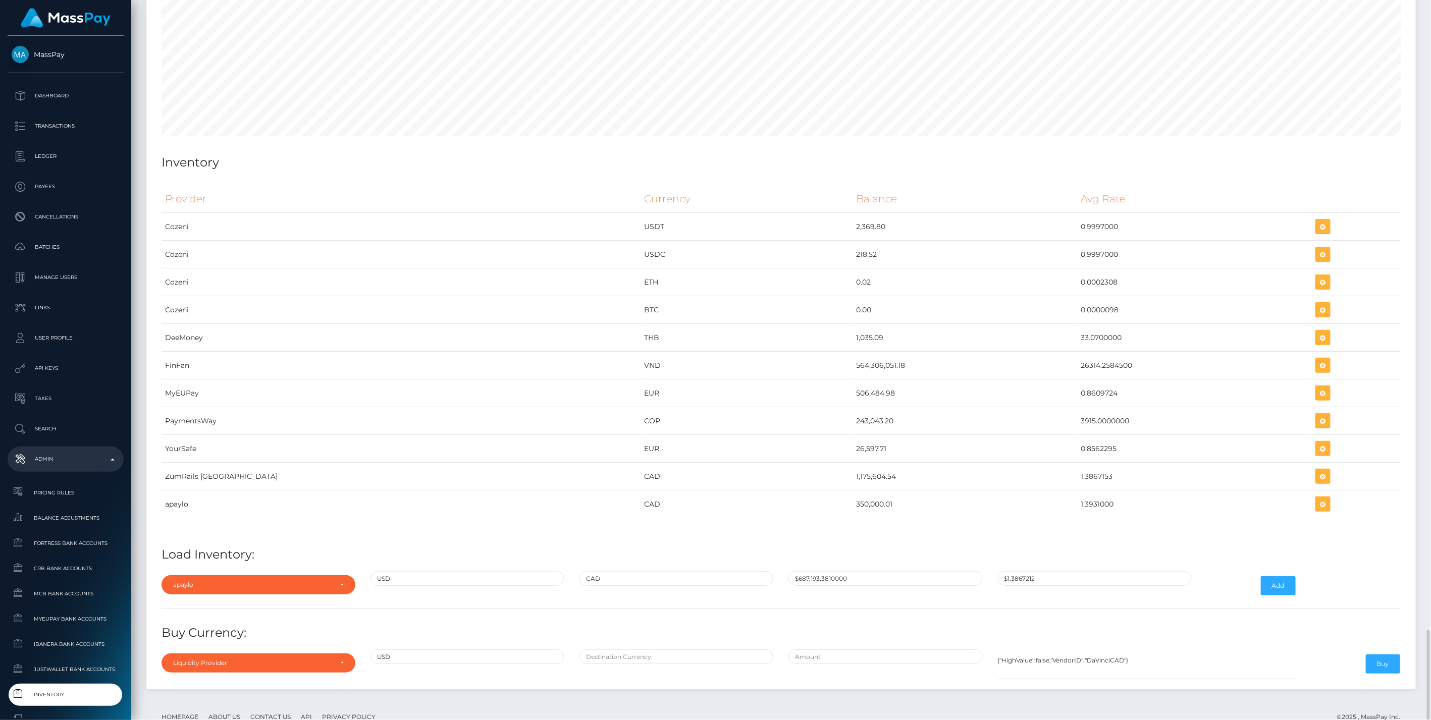
click at [1305, 571] on div "Liquidity Provider Da Vinci AFEX QIWI apaylo Cozeni B4B ApprizaPay PaymentsWay …" at bounding box center [781, 585] width 1254 height 29
click at [1282, 576] on button "Add" at bounding box center [1278, 585] width 35 height 19
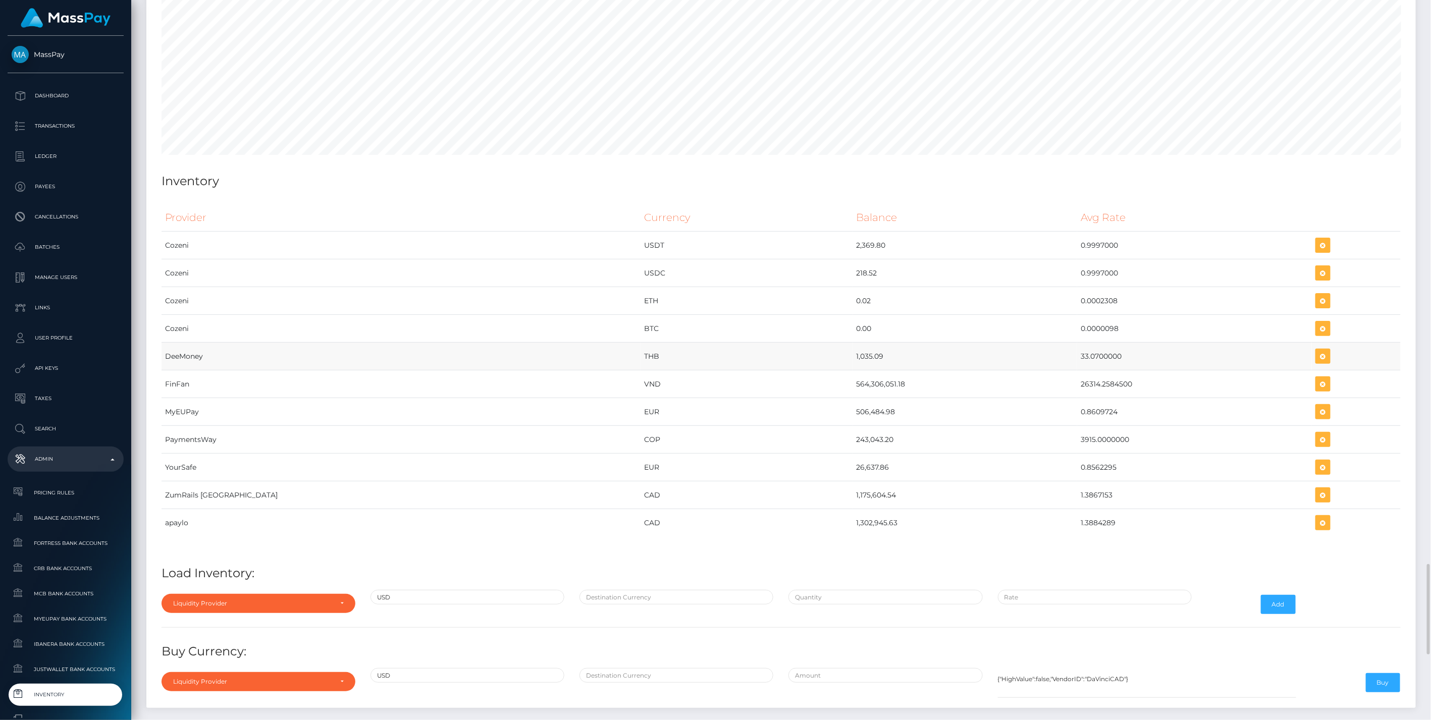
scroll to position [5009, 0]
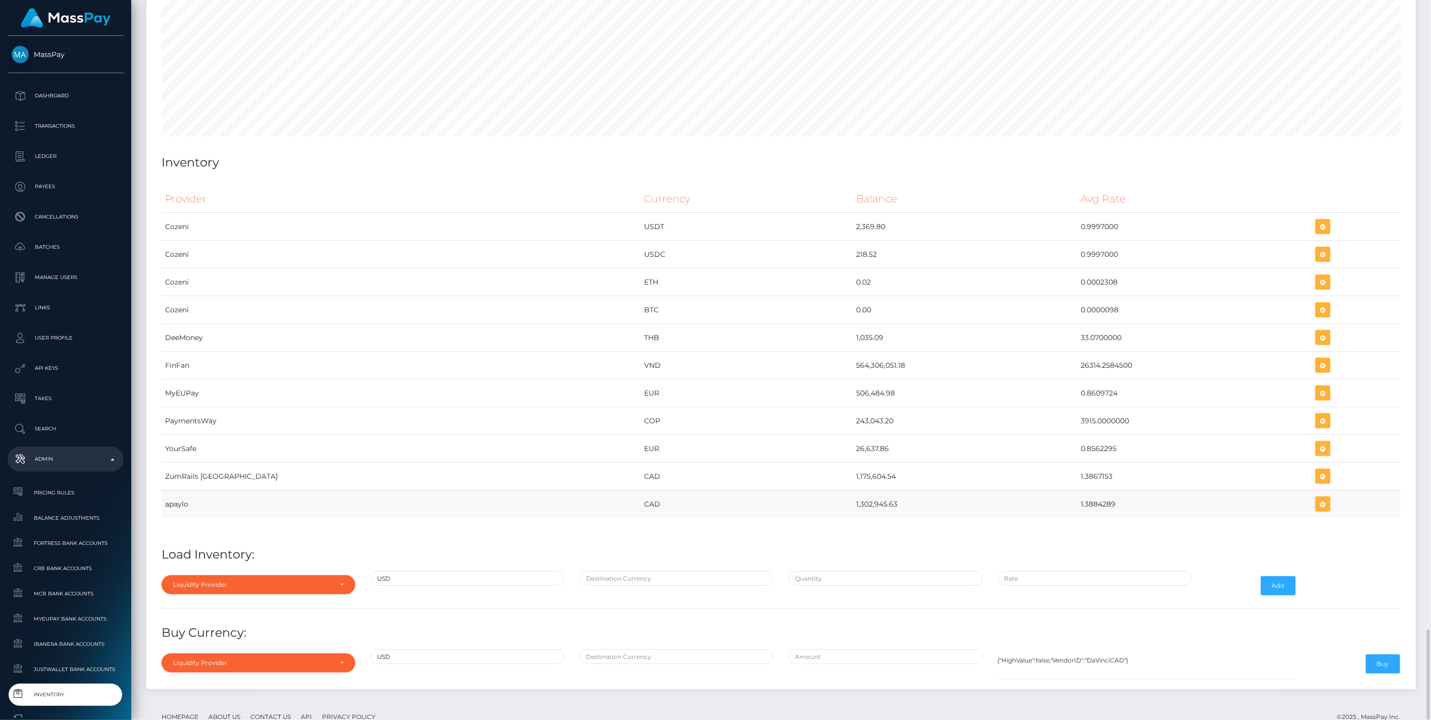
drag, startPoint x: 704, startPoint y: 473, endPoint x: 1100, endPoint y: 477, distance: 396.7
click at [1100, 491] on tr "apaylo CAD 1,302,945.63 1.3884289" at bounding box center [781, 505] width 1239 height 28
copy tr "1,302,945.63 1.3884289"
click at [1317, 498] on icon "button" at bounding box center [1323, 504] width 12 height 13
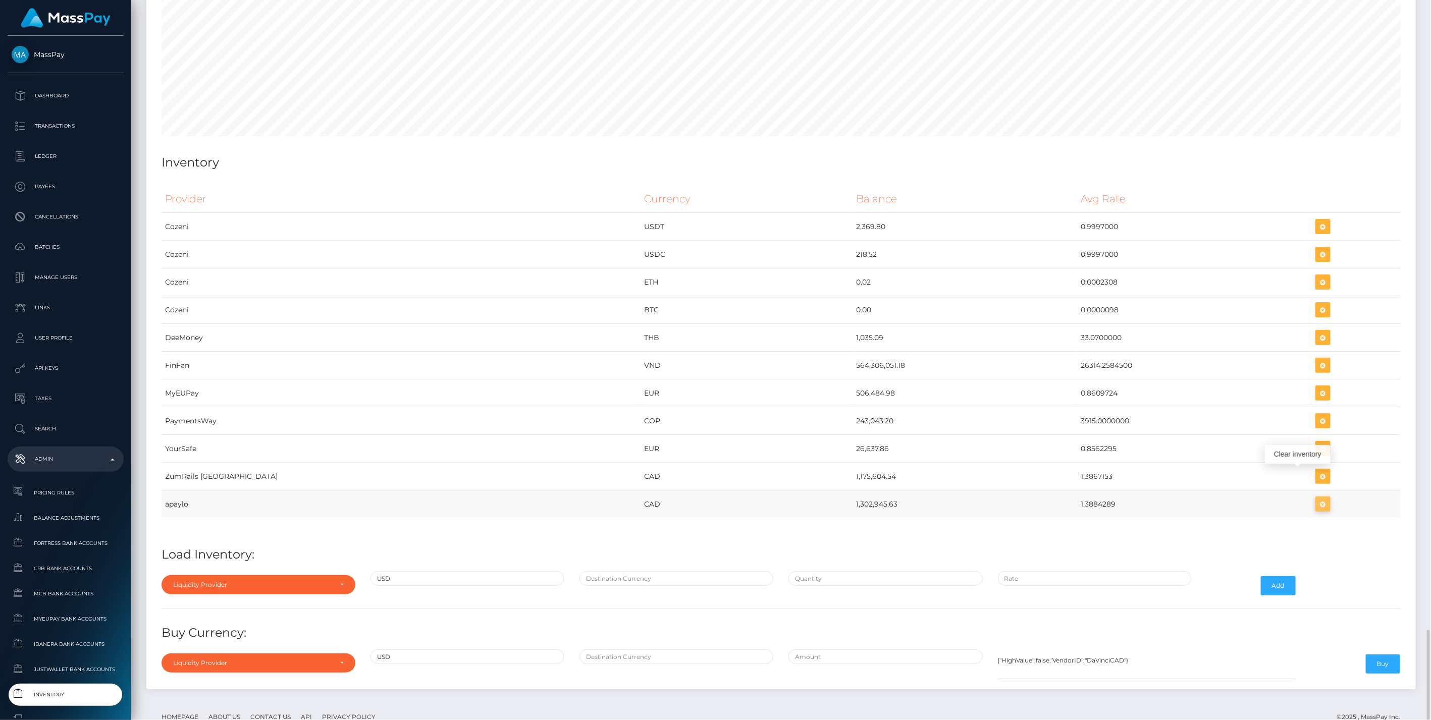
click at [1317, 498] on icon "button" at bounding box center [1323, 504] width 12 height 13
click at [1188, 497] on div "Provider Currency Balance Avg Rate Cozeni USDT 2,369.80" at bounding box center [781, 358] width 1239 height 346
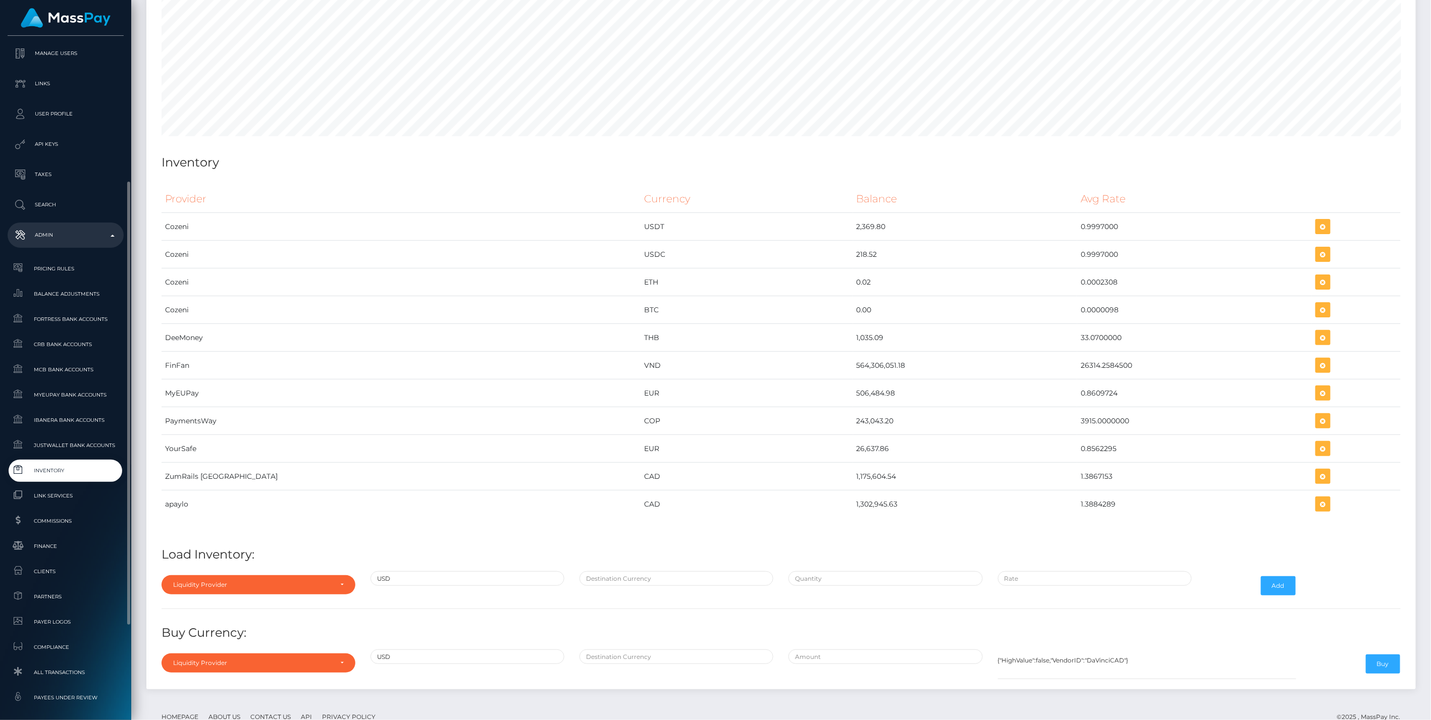
click at [69, 475] on span "Inventory" at bounding box center [66, 471] width 108 height 12
click at [858, 512] on div "Provider Currency Balance Avg Rate Cozeni USDT 2,369.80 Load Inventory:" at bounding box center [781, 431] width 1254 height 507
drag, startPoint x: 741, startPoint y: 475, endPoint x: 1067, endPoint y: 468, distance: 325.6
click at [1067, 491] on tr "apaylo CAD 1,302,945.63 1.3884289" at bounding box center [781, 505] width 1239 height 28
copy tr "1,302,945.63 1.3884289"
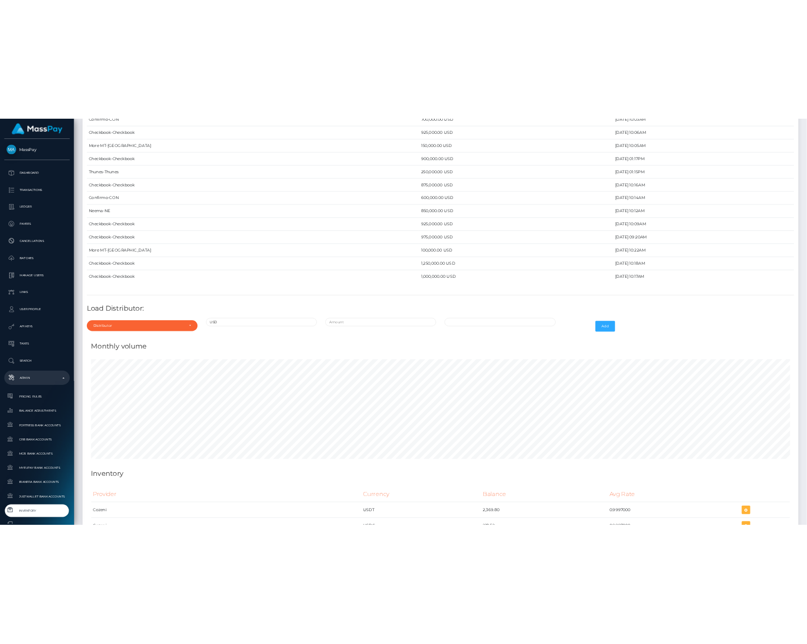
scroll to position [4982, 0]
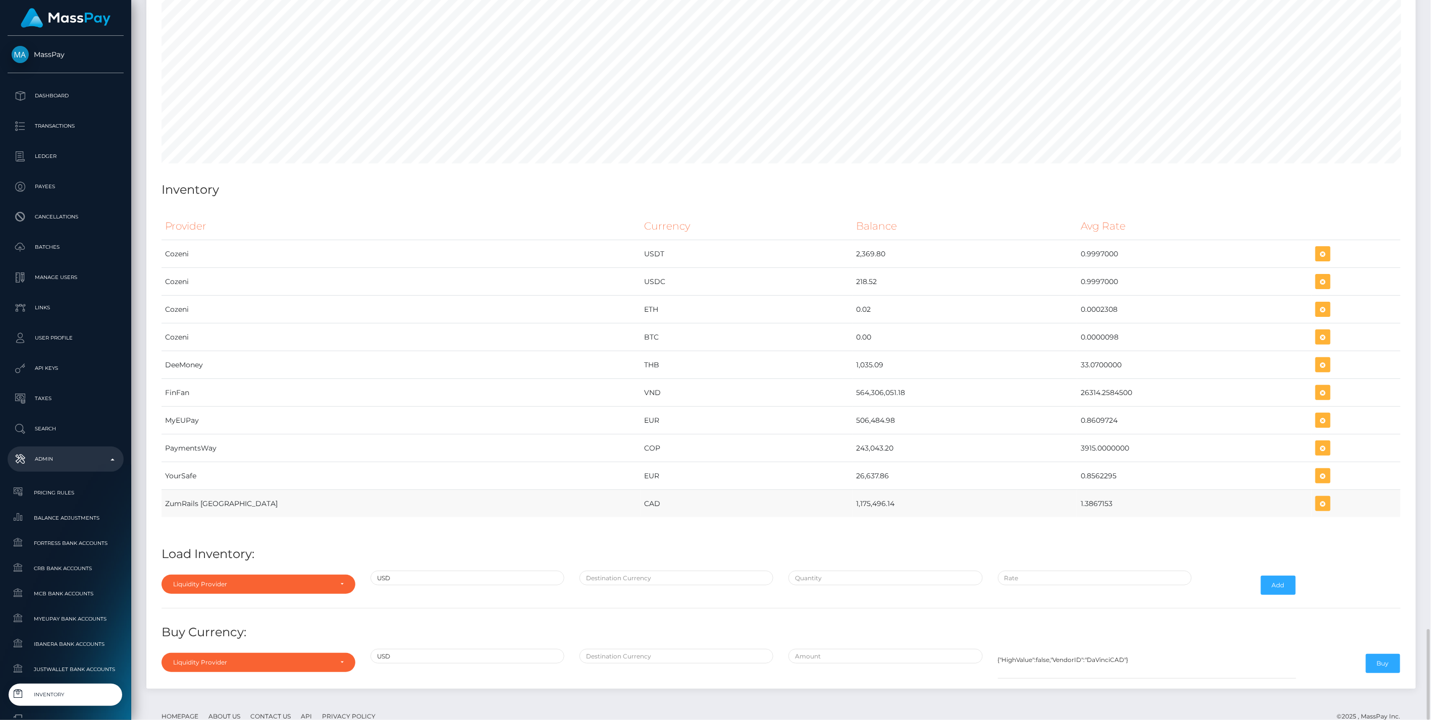
drag, startPoint x: 741, startPoint y: 470, endPoint x: 1086, endPoint y: 464, distance: 344.8
click at [1086, 490] on tr "ZumRails Canada CAD 1,175,496.14 1.3867153" at bounding box center [781, 504] width 1239 height 28
copy tr "1,175,496.14 1.3867153"
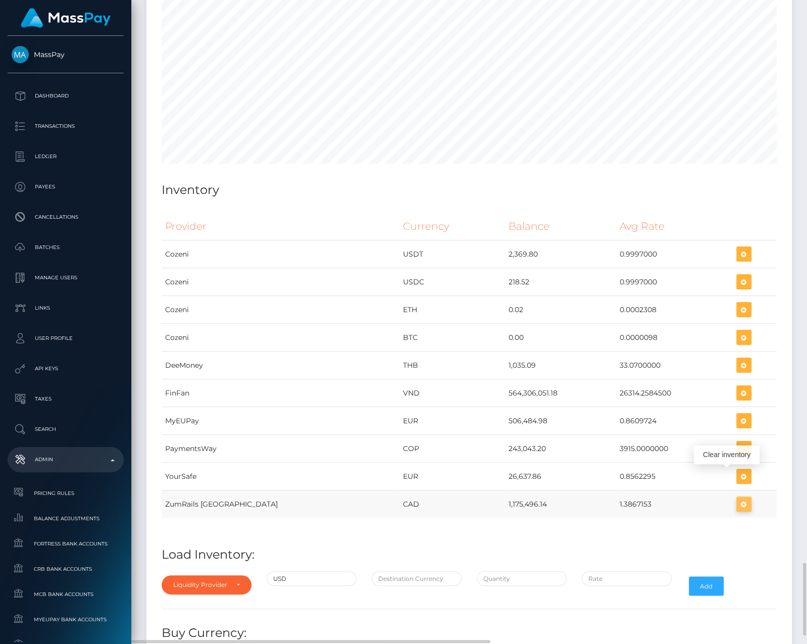
scroll to position [5588, 645]
click at [737, 498] on icon "button" at bounding box center [743, 504] width 12 height 13
click at [225, 580] on div "Liquidity Provider" at bounding box center [200, 584] width 55 height 8
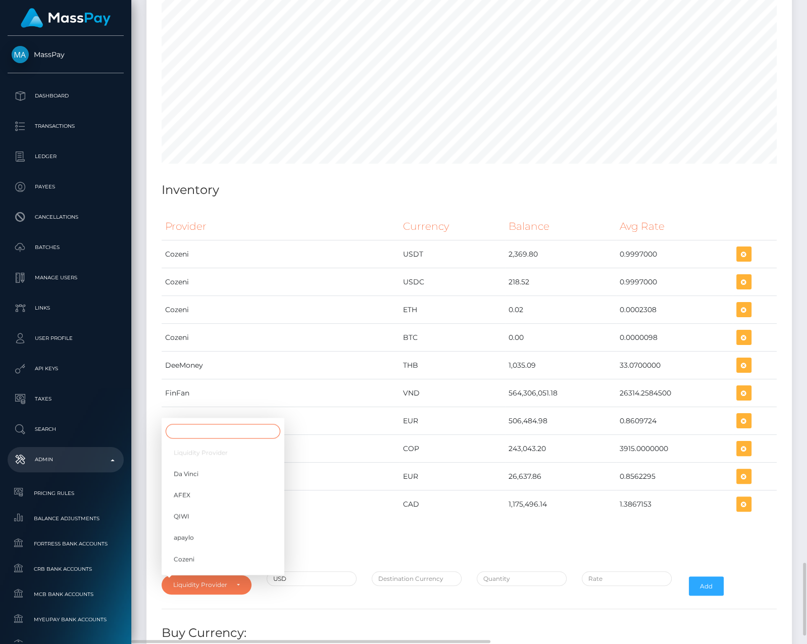
click at [189, 423] on input "Search" at bounding box center [223, 430] width 115 height 15
click at [175, 533] on span "apaylo" at bounding box center [184, 537] width 20 height 9
select select "apaylo"
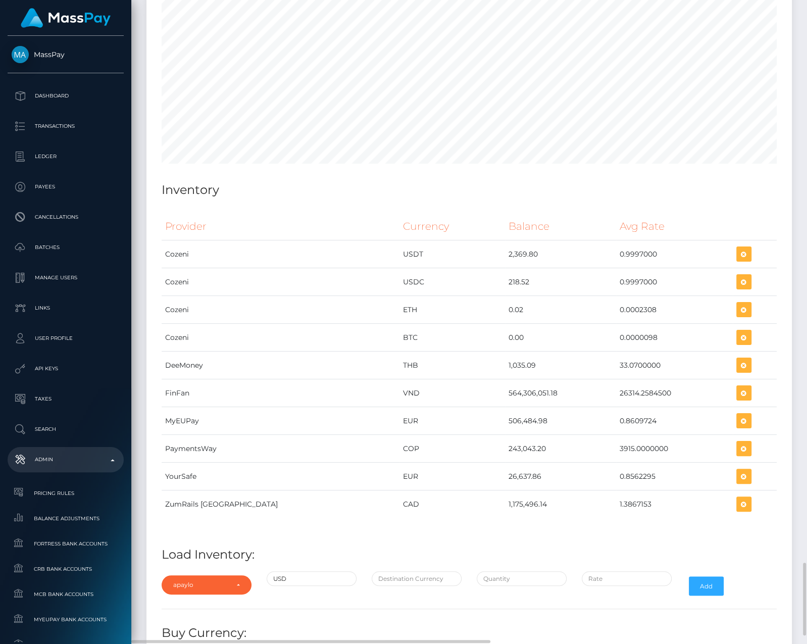
click at [393, 540] on div "Provider Currency Balance Avg Rate Cozeni USDT 2,369.80 Load Inventory:" at bounding box center [469, 444] width 630 height 479
click at [396, 571] on input "text" at bounding box center [416, 578] width 90 height 15
type input "CAD"
paste input "847,133.5000000"
type input "$847,133.5000000"
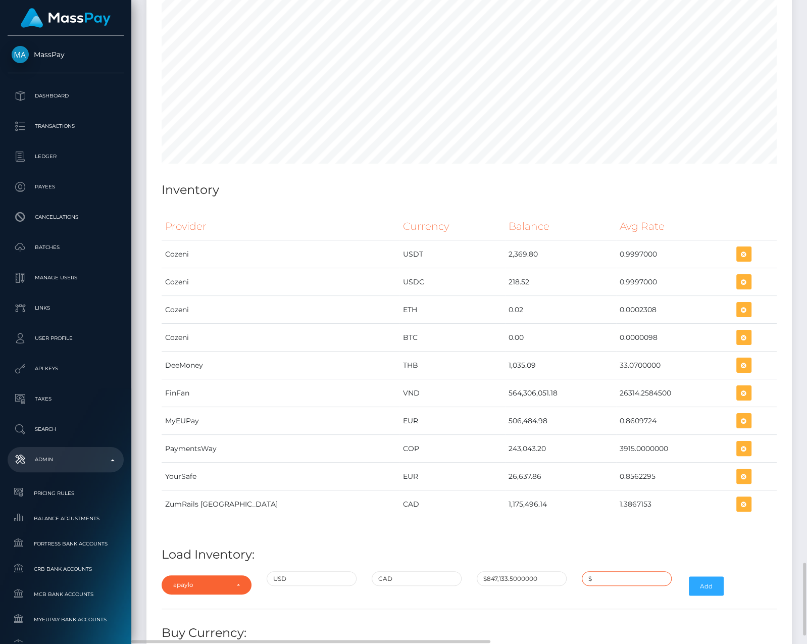
paste input "1.3876162"
type input "$1.3876162"
click at [714, 576] on button "Add" at bounding box center [705, 585] width 35 height 19
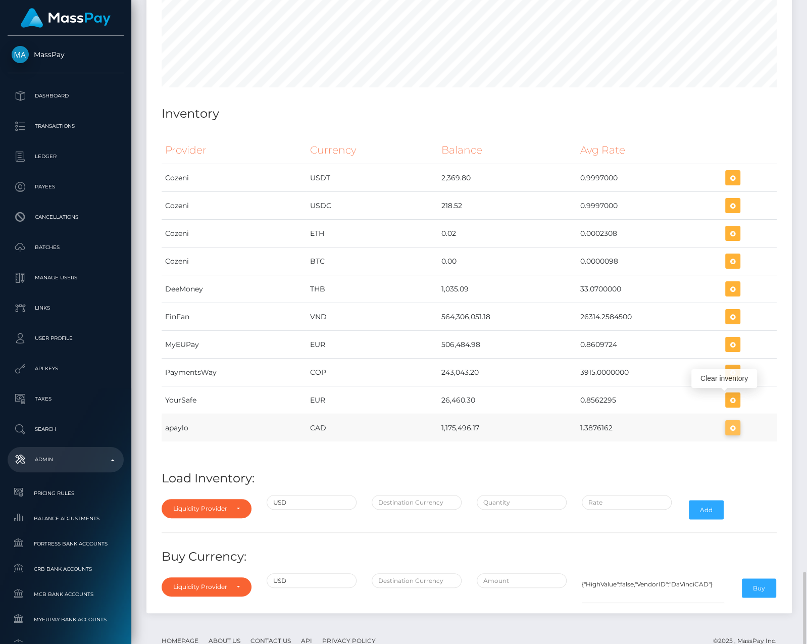
scroll to position [5588, 645]
click at [734, 421] on icon "button" at bounding box center [732, 427] width 12 height 13
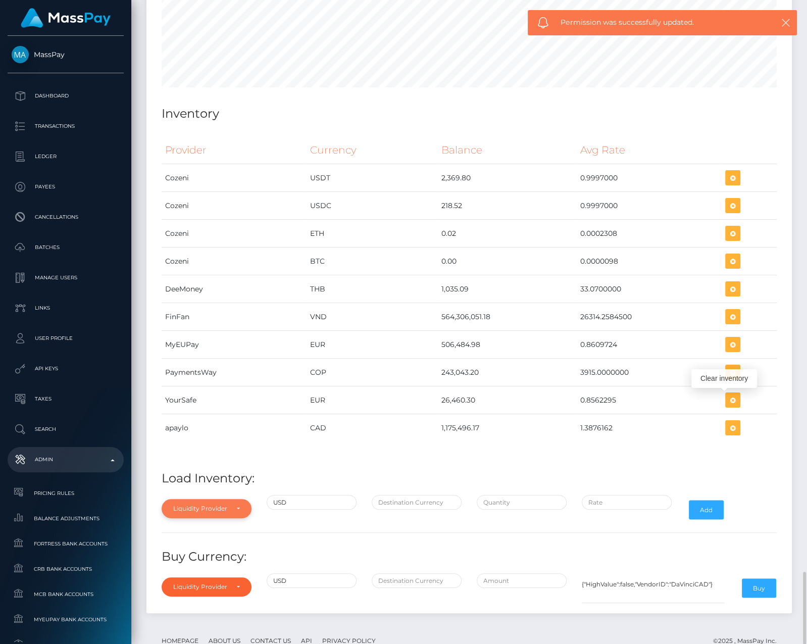
click at [197, 504] on div "Liquidity Provider" at bounding box center [200, 508] width 55 height 8
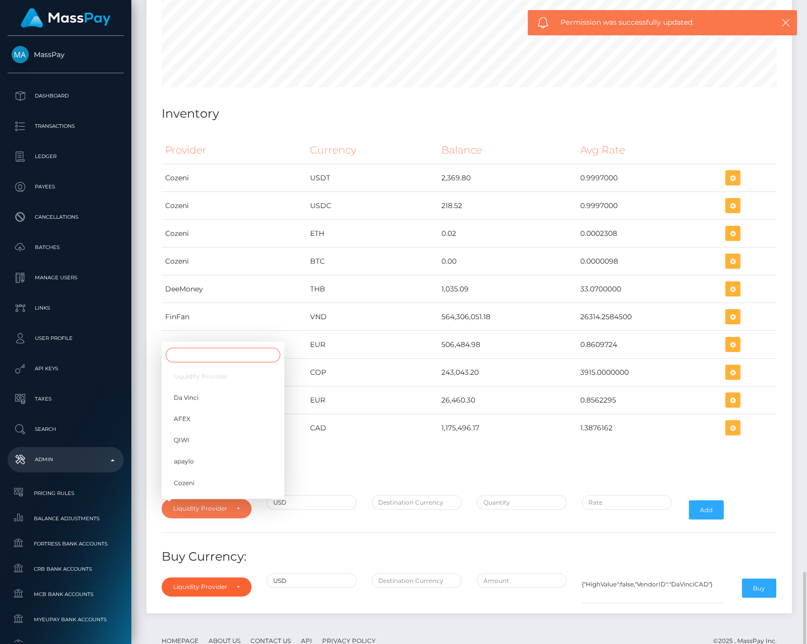
click at [197, 347] on input "Search" at bounding box center [223, 354] width 115 height 15
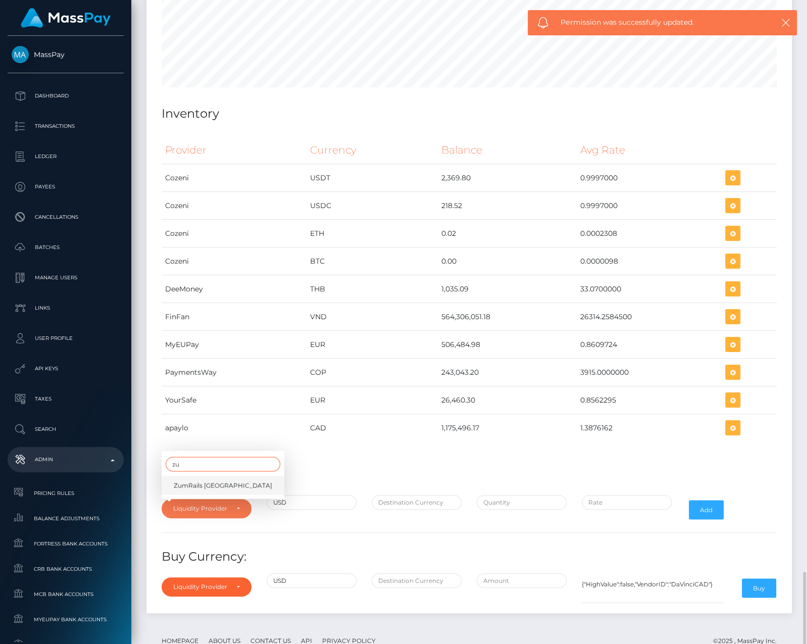
type input "zu"
click at [206, 481] on span "ZumRails Canada" at bounding box center [223, 485] width 98 height 9
select select "ZumRails Canada"
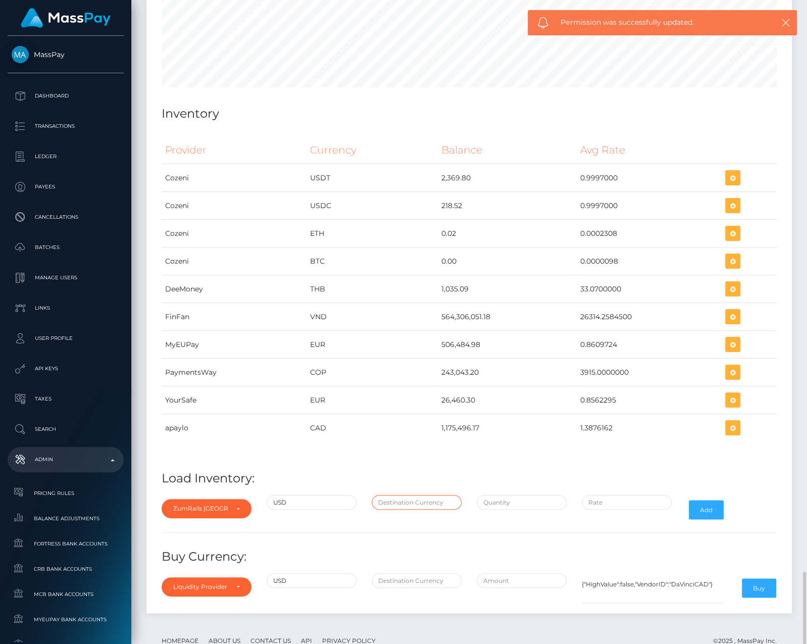
click at [411, 495] on input "text" at bounding box center [416, 502] width 90 height 15
type input "CAD"
type input "$1.3931000"
click at [500, 495] on input "text" at bounding box center [521, 502] width 90 height 15
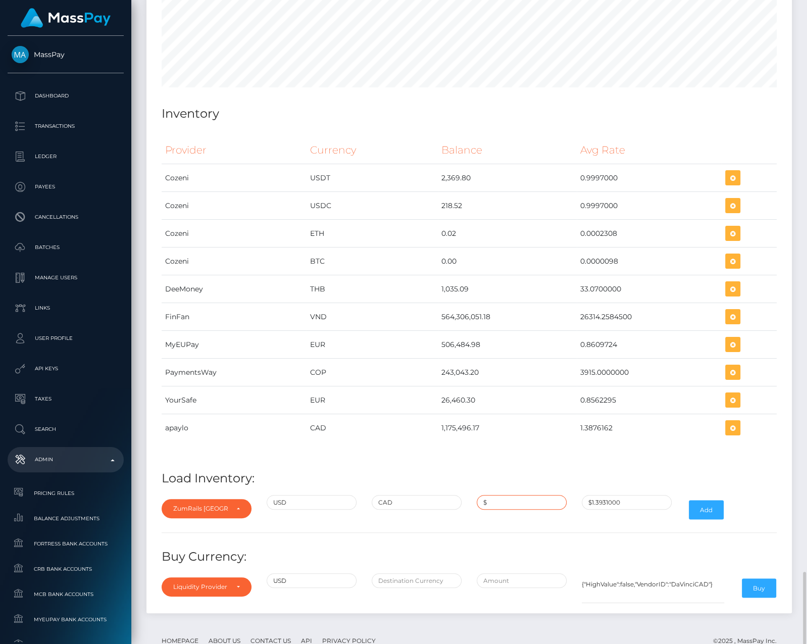
paste input "847,133.5000000"
type input "$847,133.5000000"
paste input "1.3876162"
type input "$1.3876162"
click at [698, 500] on button "Add" at bounding box center [705, 509] width 35 height 19
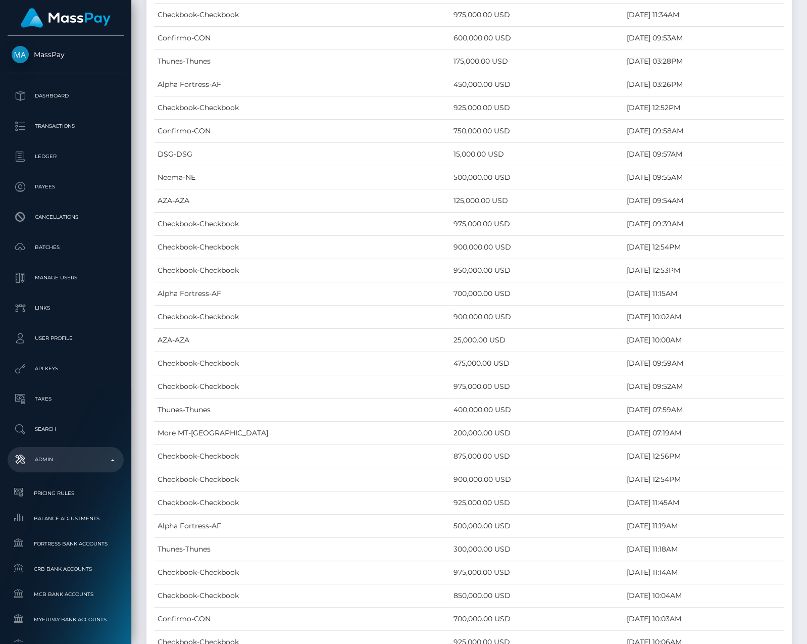
scroll to position [5058, 0]
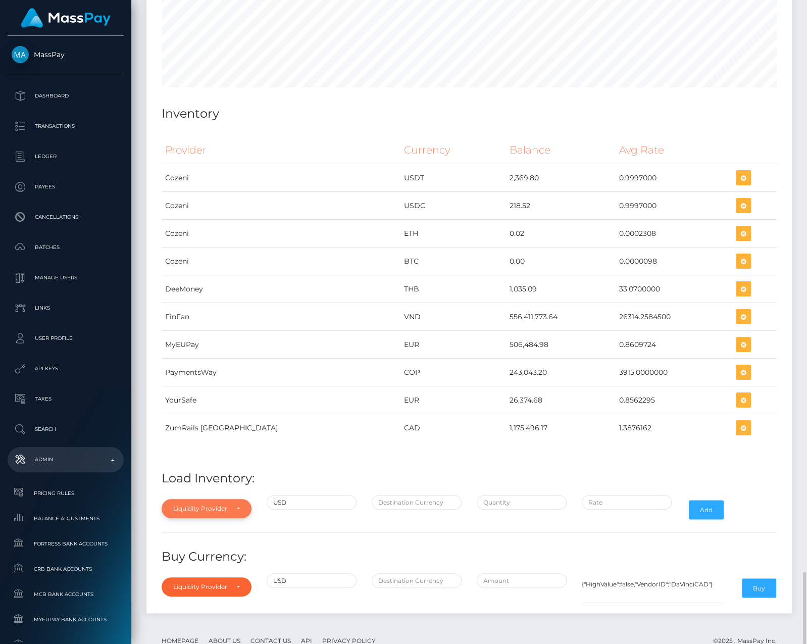
click at [189, 504] on div "Liquidity Provider" at bounding box center [200, 508] width 55 height 8
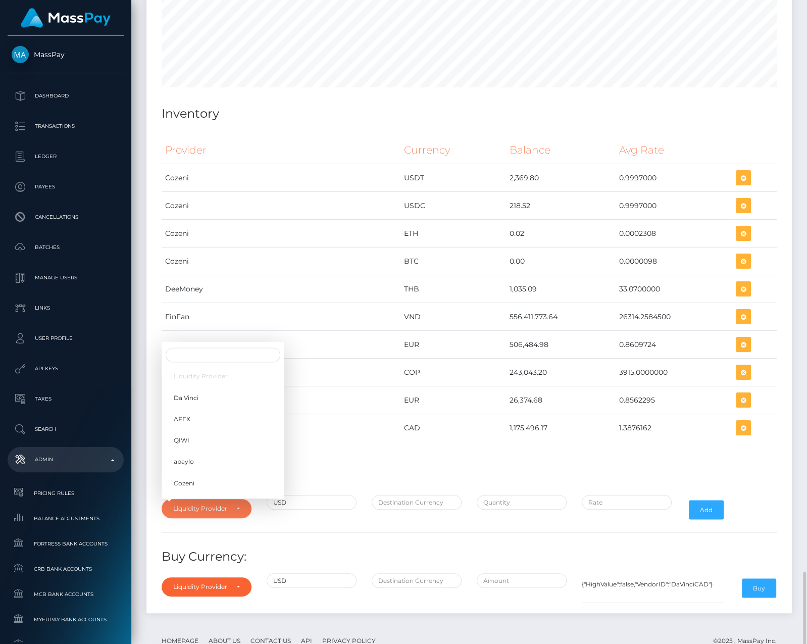
scroll to position [5588, 645]
click at [199, 452] on link "apaylo" at bounding box center [223, 461] width 123 height 19
select select "apaylo"
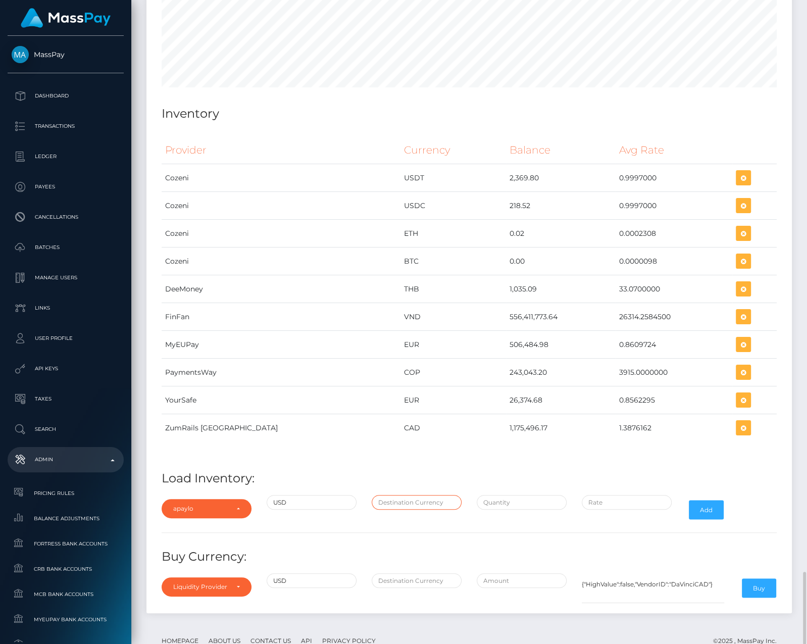
click at [421, 495] on input "text" at bounding box center [416, 502] width 90 height 15
type input "CAD"
type input "$1.3876162"
click at [506, 495] on input "text" at bounding box center [521, 502] width 90 height 15
paste input "938,981.3000000"
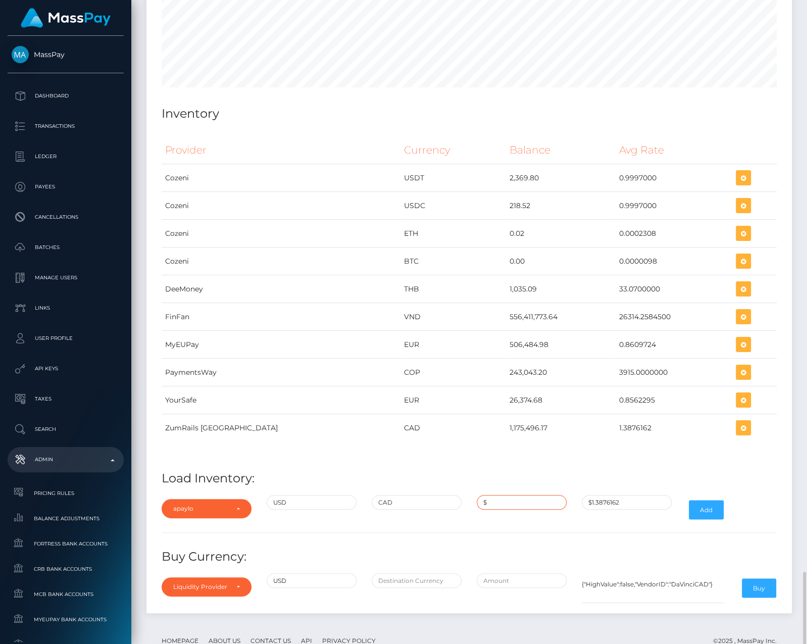
type input "$938,981.3000000"
paste input "1.3876162"
type input "$1.3876162"
click at [701, 500] on button "Add" at bounding box center [705, 509] width 35 height 19
drag, startPoint x: 623, startPoint y: 396, endPoint x: 453, endPoint y: 399, distance: 170.6
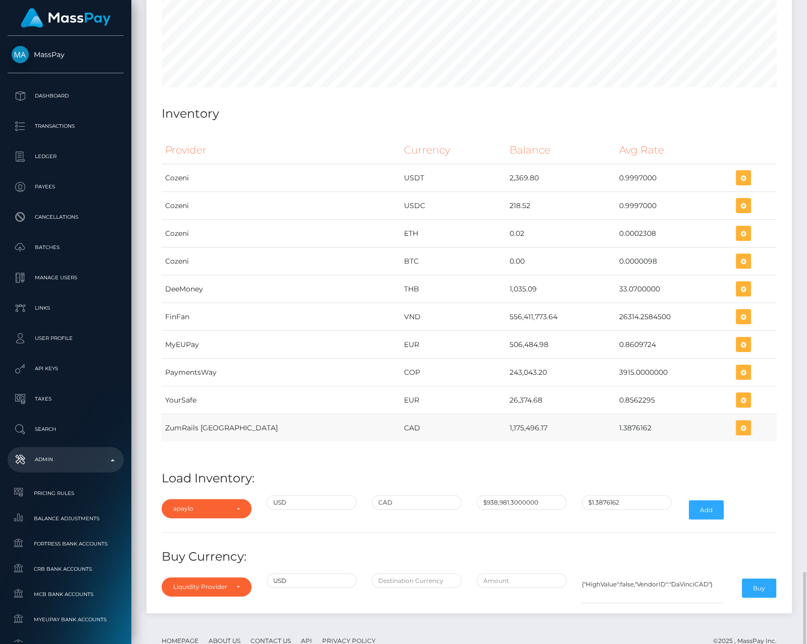
click at [453, 414] on tr "ZumRails [GEOGRAPHIC_DATA] CAD 1,175,496.17 1.3876162" at bounding box center [469, 428] width 615 height 28
copy tr "1,175,496.17 1.3876162"
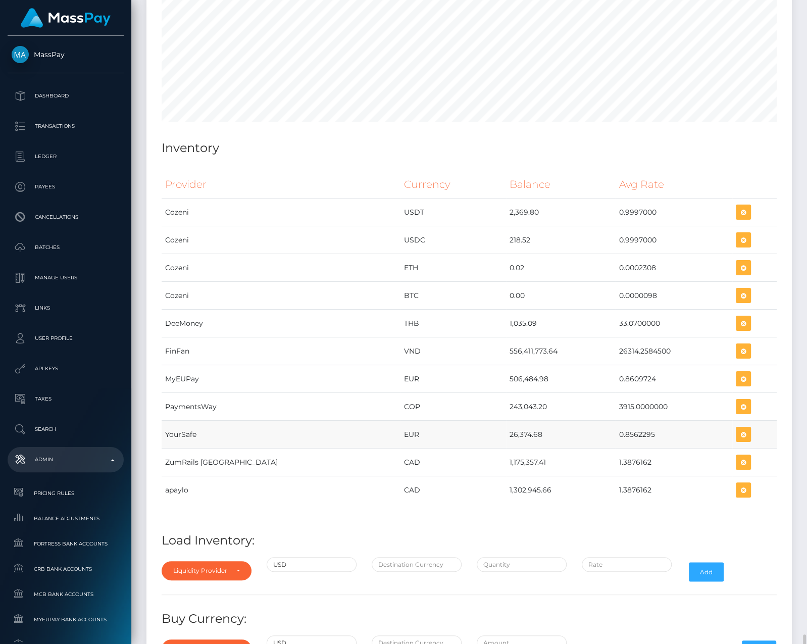
scroll to position [5109, 0]
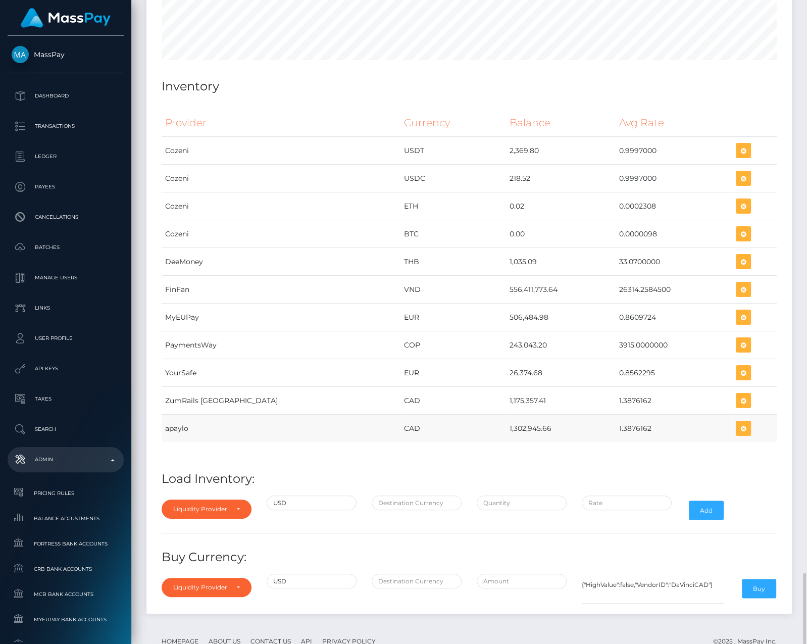
drag, startPoint x: 433, startPoint y: 403, endPoint x: 661, endPoint y: 402, distance: 228.1
click at [661, 414] on tr "apaylo CAD 1,302,945.66 1.3876162" at bounding box center [469, 428] width 615 height 28
copy tr "1,302,945.66 1.3876162"
